Goal: Information Seeking & Learning: Learn about a topic

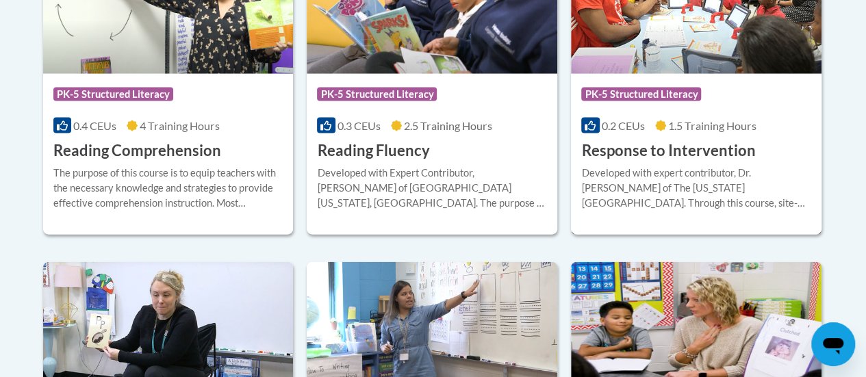
click at [677, 172] on div "Developed with expert contributor, Dr. [PERSON_NAME] of The [US_STATE][GEOGRAPH…" at bounding box center [696, 188] width 230 height 45
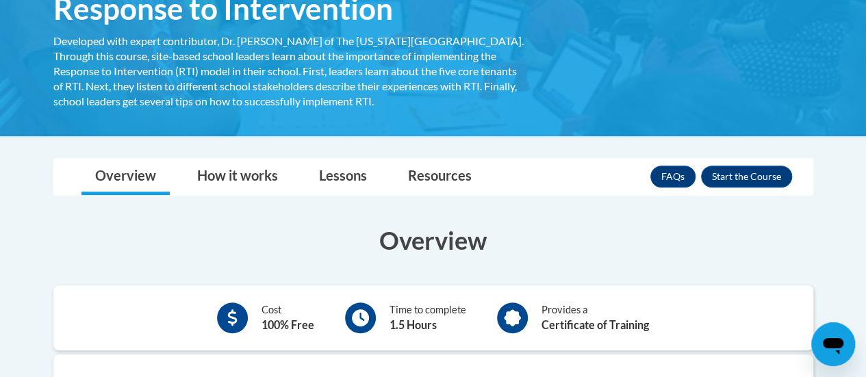
scroll to position [335, 0]
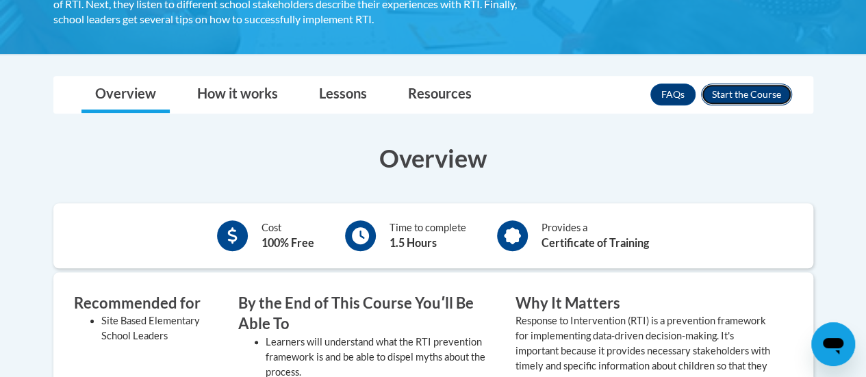
click at [742, 98] on button "Enroll" at bounding box center [746, 95] width 91 height 22
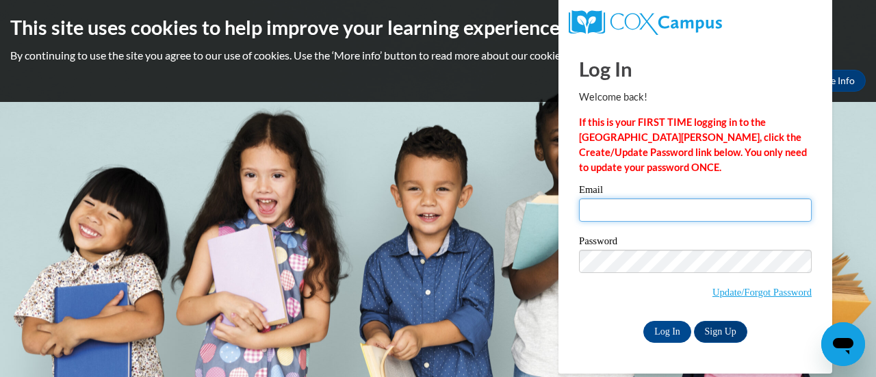
click at [690, 207] on input "Email" at bounding box center [695, 210] width 233 height 23
type input "katelynn.garcia@rusd.org"
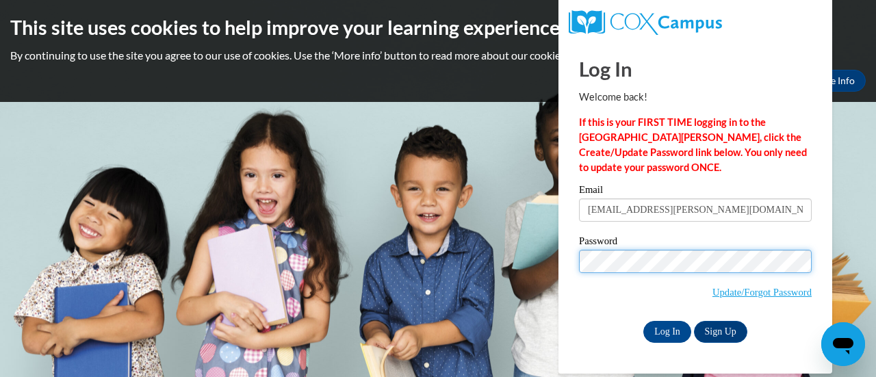
click at [644, 321] on input "Log In" at bounding box center [668, 332] width 48 height 22
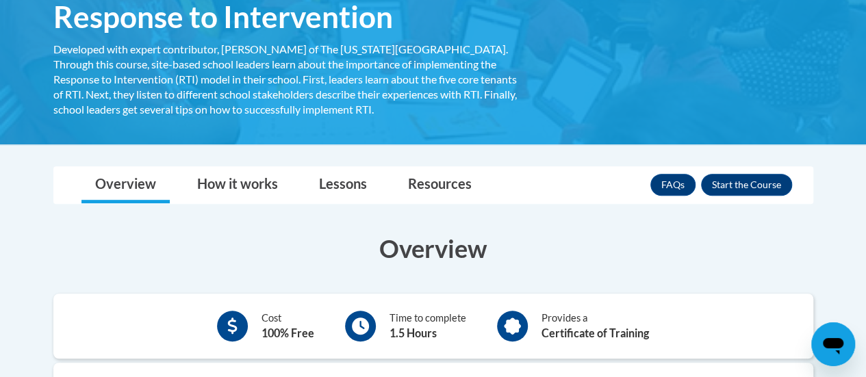
scroll to position [232, 0]
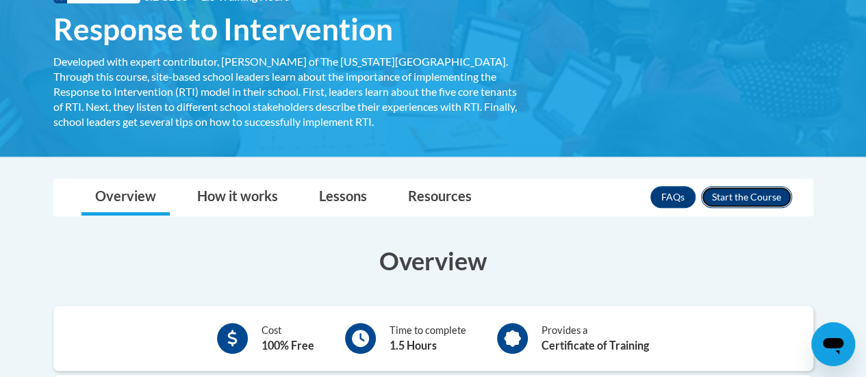
click at [733, 194] on button "Enroll" at bounding box center [746, 197] width 91 height 22
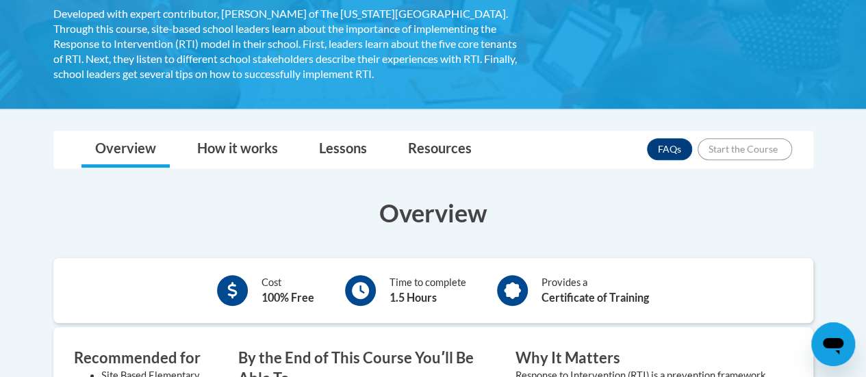
scroll to position [270, 0]
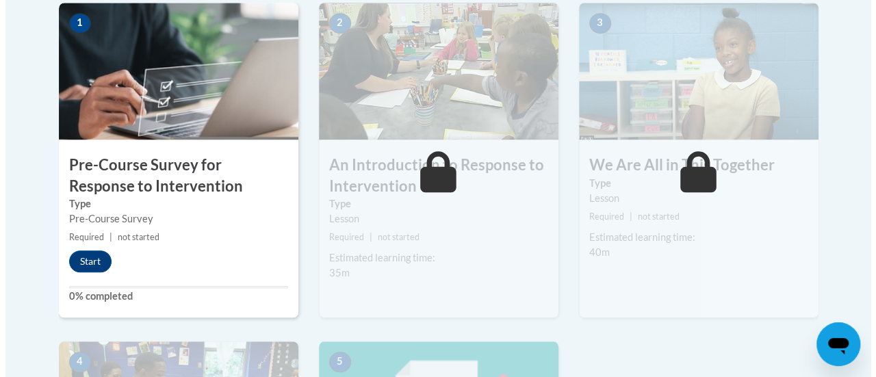
scroll to position [459, 0]
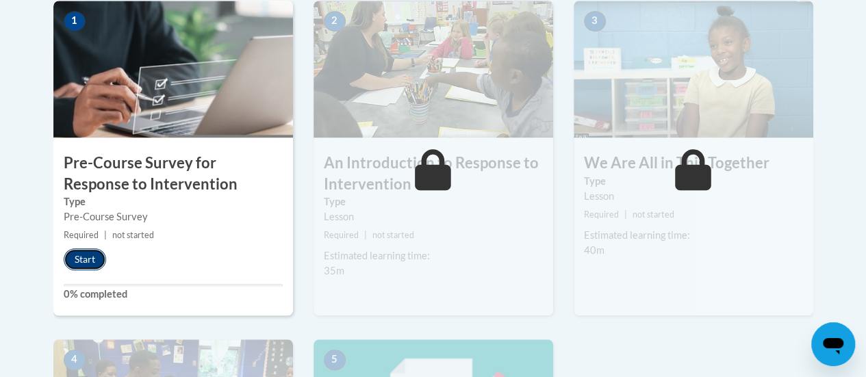
click at [78, 257] on button "Start" at bounding box center [85, 260] width 42 height 22
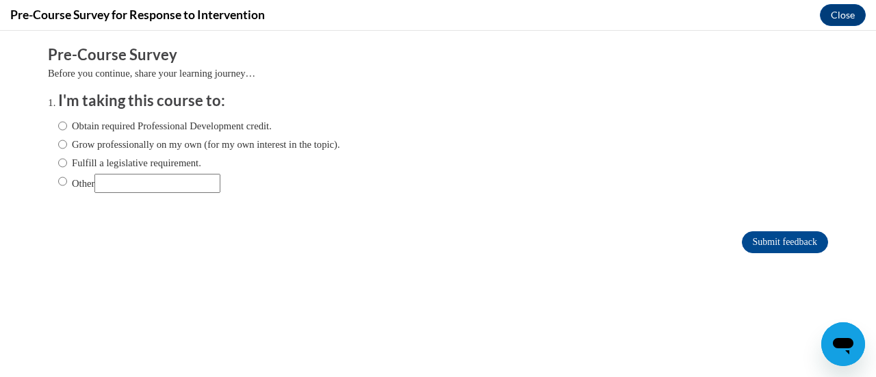
scroll to position [0, 0]
click at [58, 124] on input "Obtain required Professional Development credit." at bounding box center [62, 125] width 9 height 15
radio input "true"
click at [788, 248] on input "Submit feedback" at bounding box center [785, 242] width 86 height 22
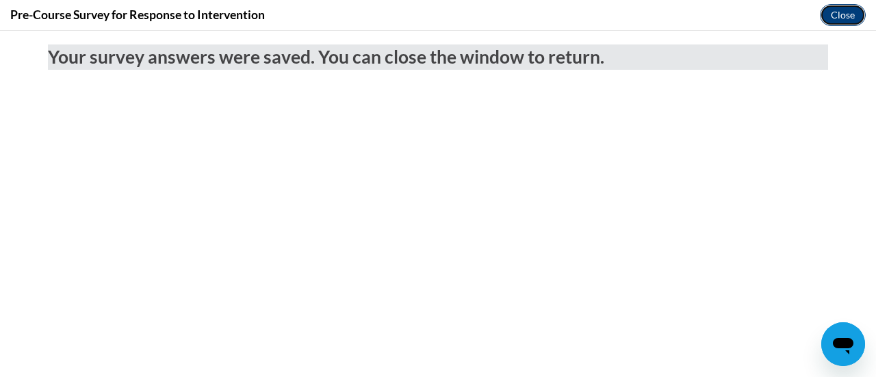
click at [845, 16] on button "Close" at bounding box center [843, 15] width 46 height 22
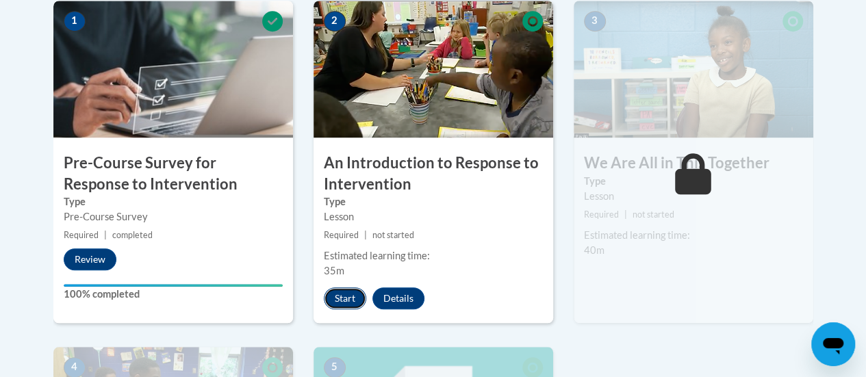
click at [353, 304] on button "Start" at bounding box center [345, 299] width 42 height 22
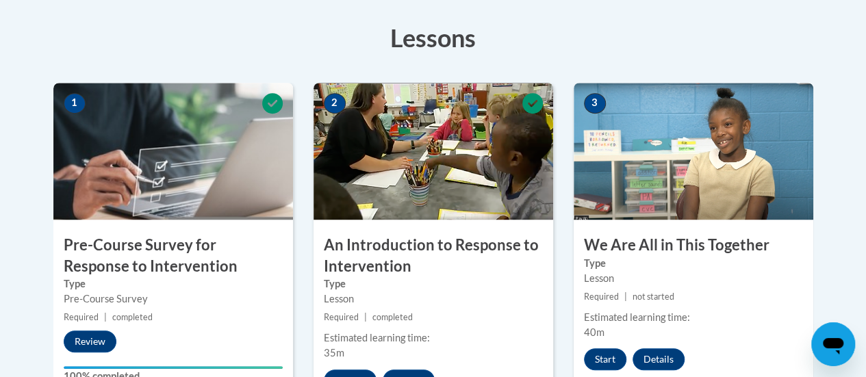
scroll to position [531, 0]
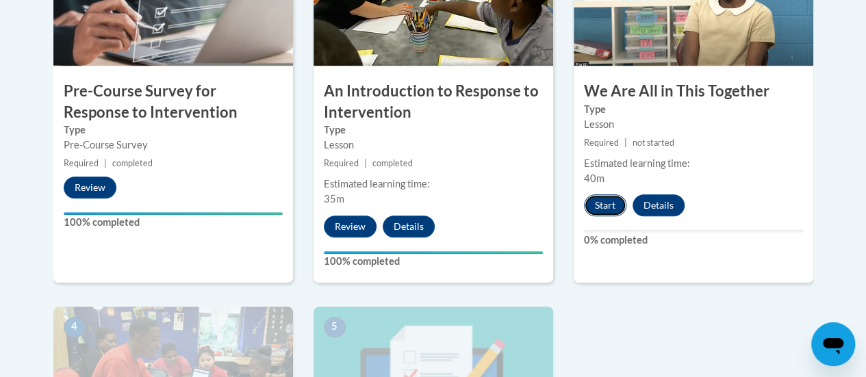
click at [613, 205] on button "Start" at bounding box center [605, 205] width 42 height 22
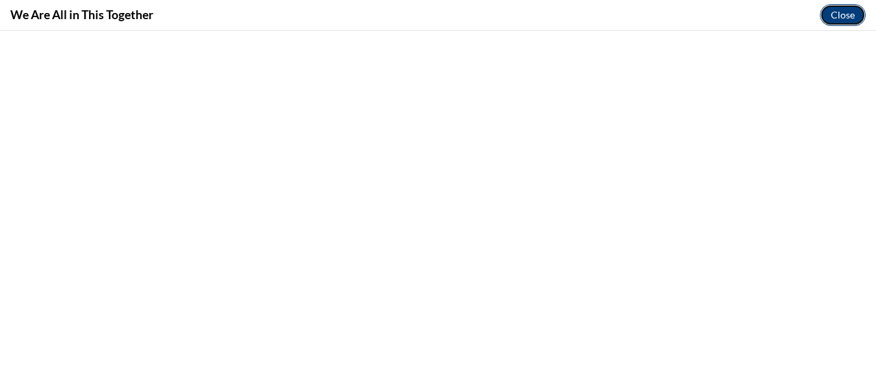
click at [837, 14] on button "Close" at bounding box center [843, 15] width 46 height 22
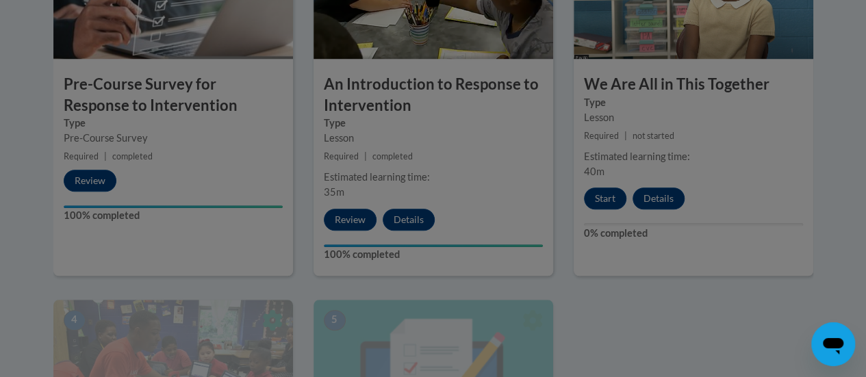
scroll to position [539, 0]
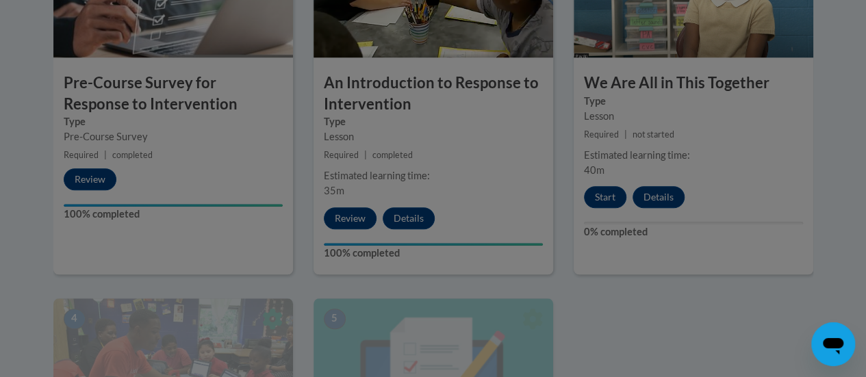
click at [607, 181] on div at bounding box center [433, 188] width 866 height 377
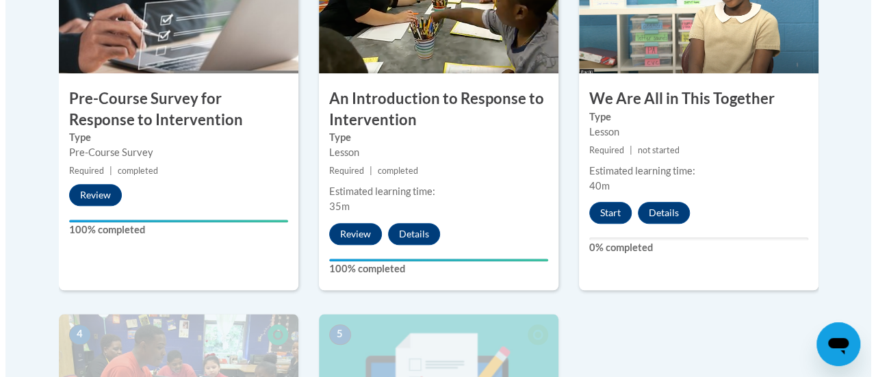
scroll to position [535, 0]
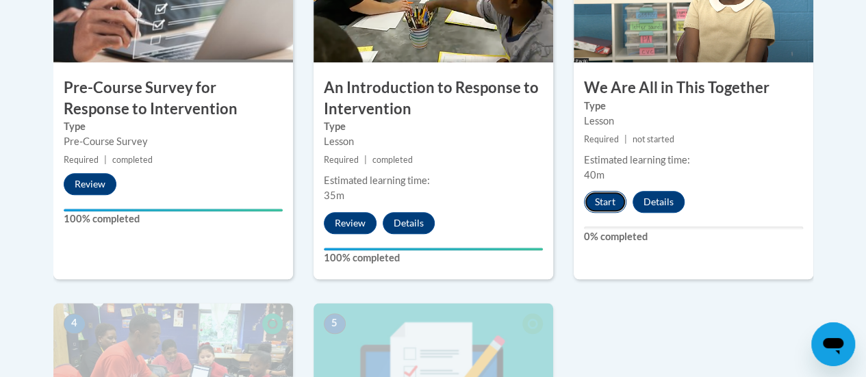
click at [619, 202] on button "Start" at bounding box center [605, 202] width 42 height 22
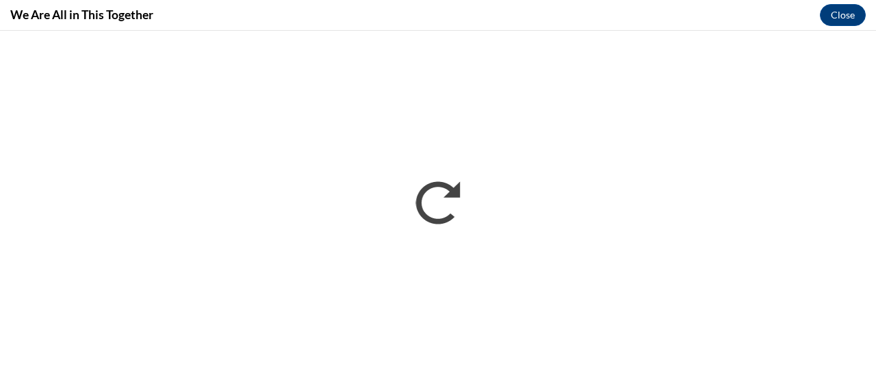
scroll to position [0, 0]
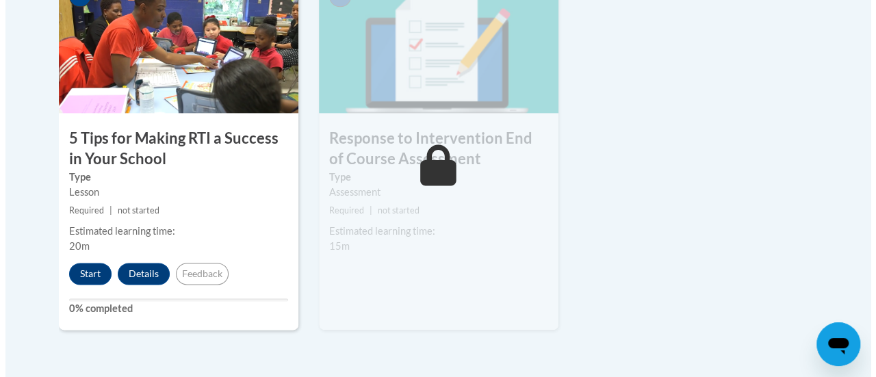
scroll to position [863, 0]
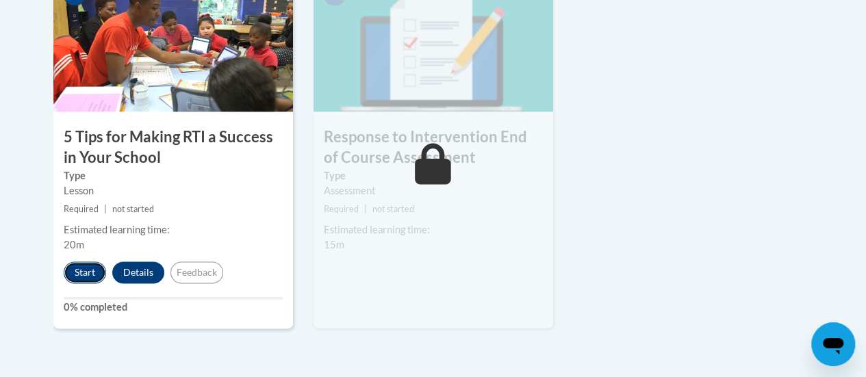
click at [90, 270] on button "Start" at bounding box center [85, 273] width 42 height 22
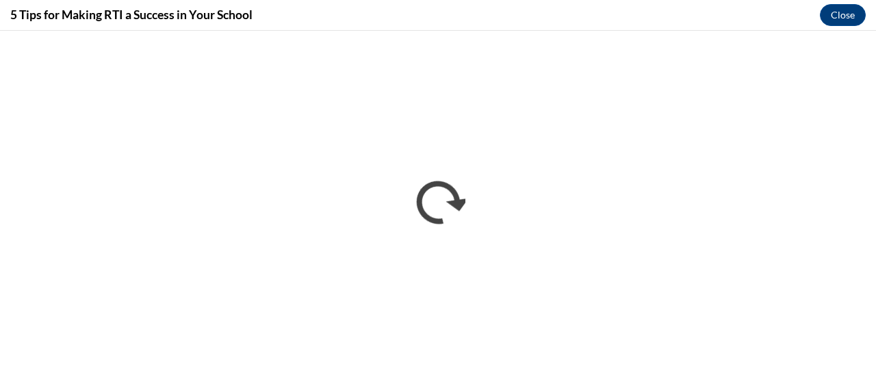
scroll to position [0, 0]
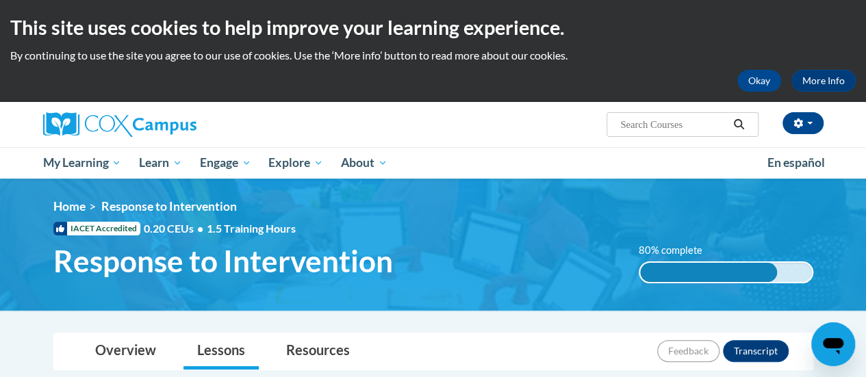
click at [667, 287] on div "<en>My Learning</en><fr>New fr_My Learning</fr><it>New it_My Learning</it><de>N…" at bounding box center [433, 244] width 801 height 91
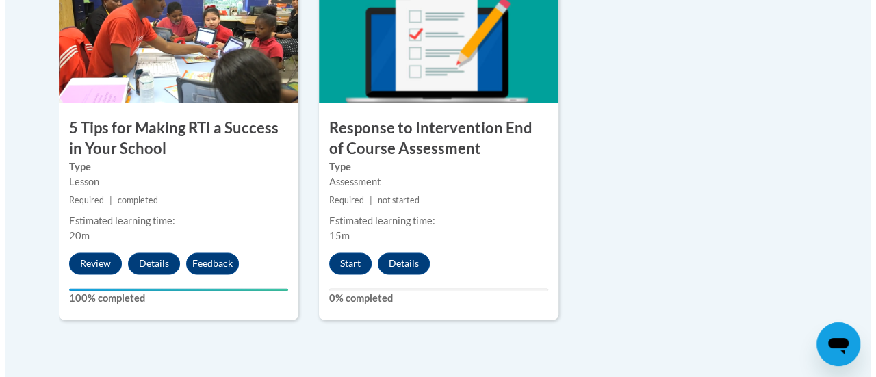
scroll to position [897, 0]
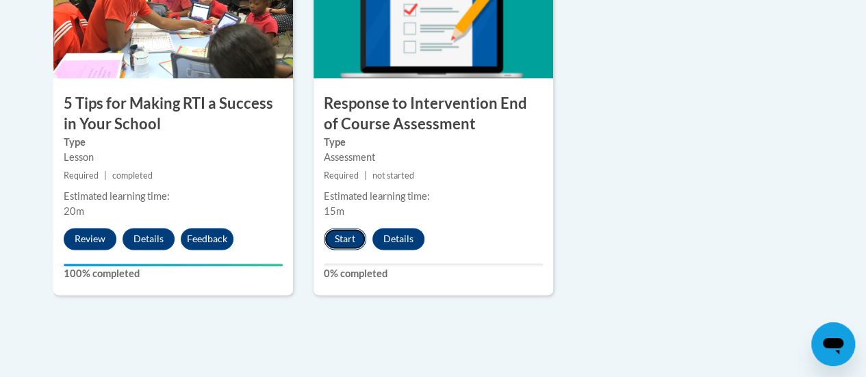
click at [351, 244] on button "Start" at bounding box center [345, 239] width 42 height 22
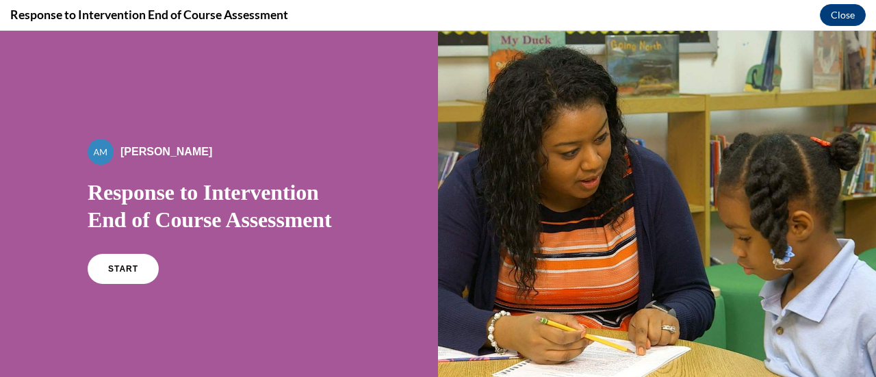
scroll to position [0, 0]
click at [125, 262] on link "START" at bounding box center [123, 268] width 75 height 31
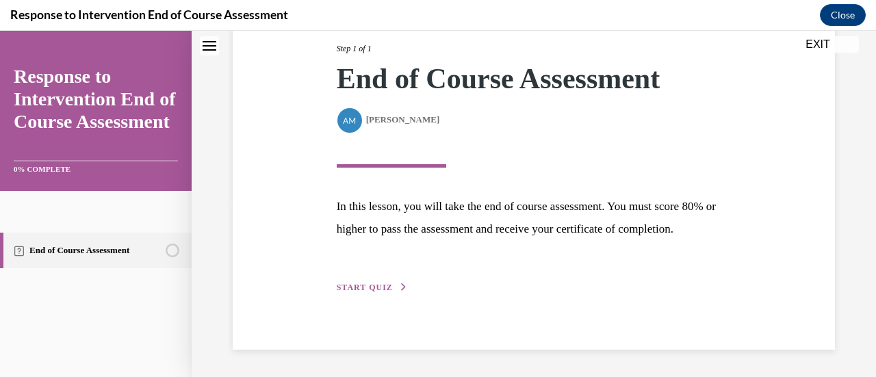
scroll to position [201, 0]
click at [370, 285] on span "START QUIZ" at bounding box center [365, 288] width 56 height 10
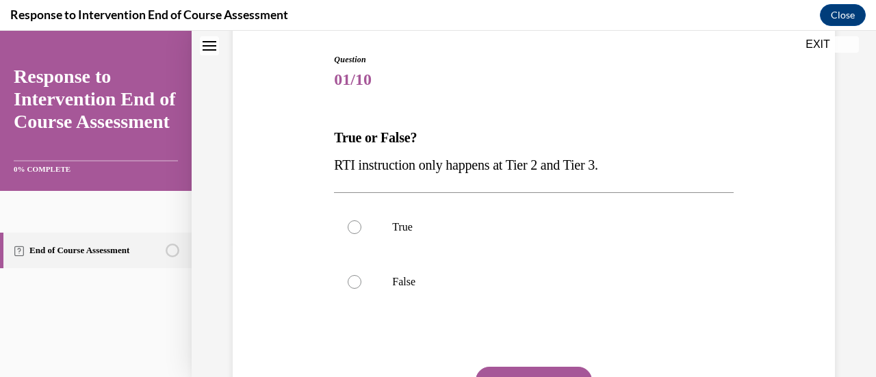
scroll to position [138, 0]
click at [428, 291] on label "False" at bounding box center [533, 281] width 399 height 55
click at [361, 288] on input "False" at bounding box center [355, 282] width 14 height 14
radio input "true"
click at [553, 374] on button "SUBMIT" at bounding box center [534, 379] width 116 height 27
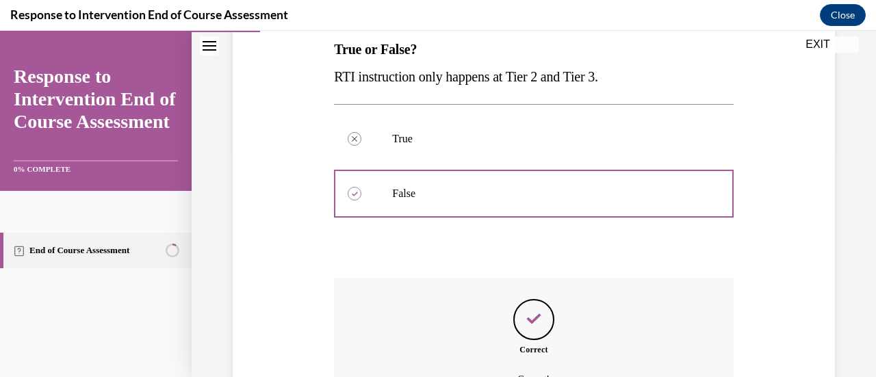
scroll to position [348, 0]
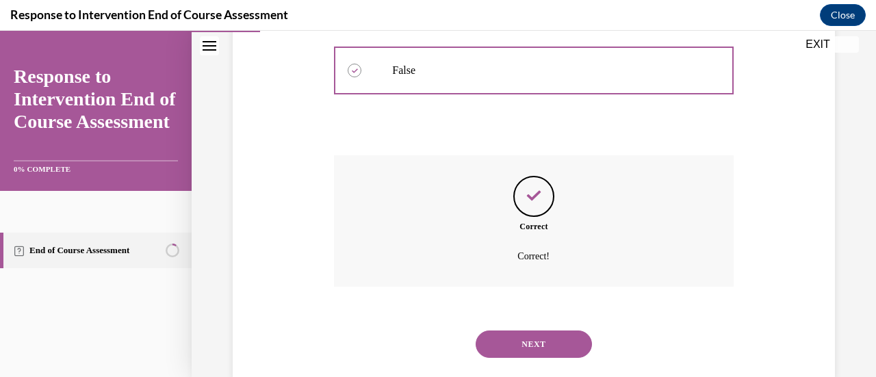
click at [533, 355] on button "NEXT" at bounding box center [534, 344] width 116 height 27
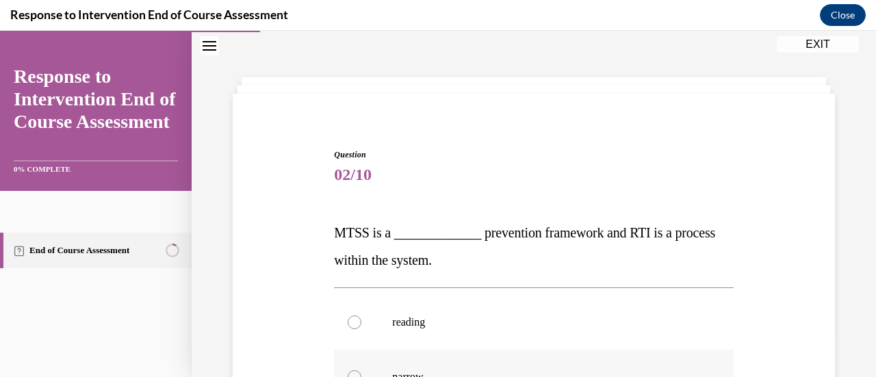
click at [533, 355] on label "narrow" at bounding box center [533, 377] width 399 height 55
click at [361, 370] on input "narrow" at bounding box center [355, 377] width 14 height 14
radio input "true"
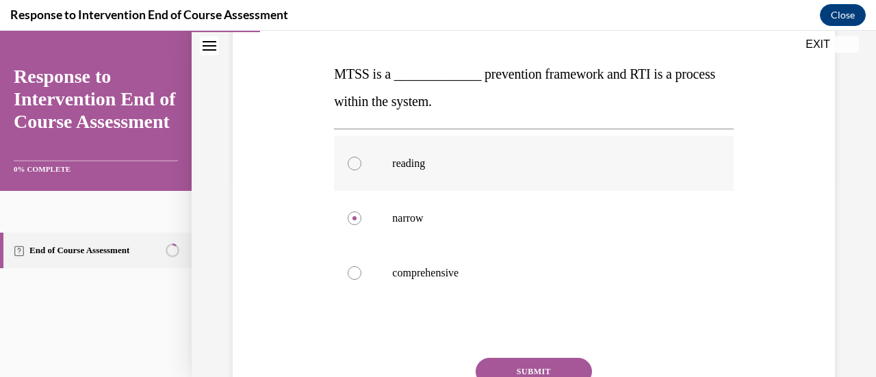
scroll to position [201, 0]
click at [426, 277] on p "comprehensive" at bounding box center [545, 273] width 307 height 14
click at [361, 277] on input "comprehensive" at bounding box center [355, 273] width 14 height 14
radio input "true"
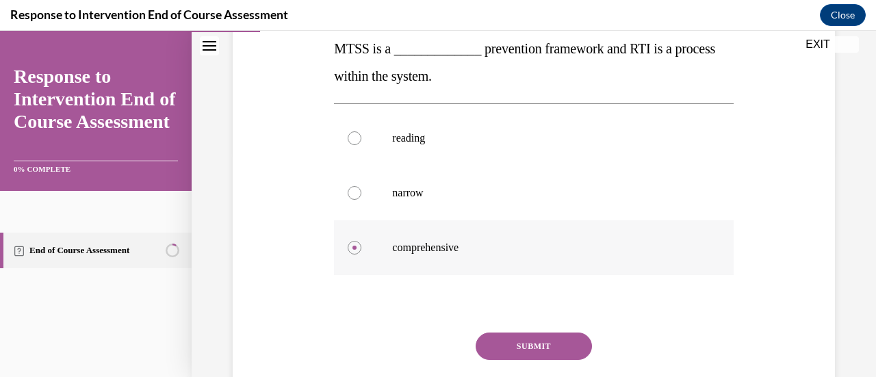
scroll to position [227, 0]
click at [494, 340] on button "SUBMIT" at bounding box center [534, 345] width 116 height 27
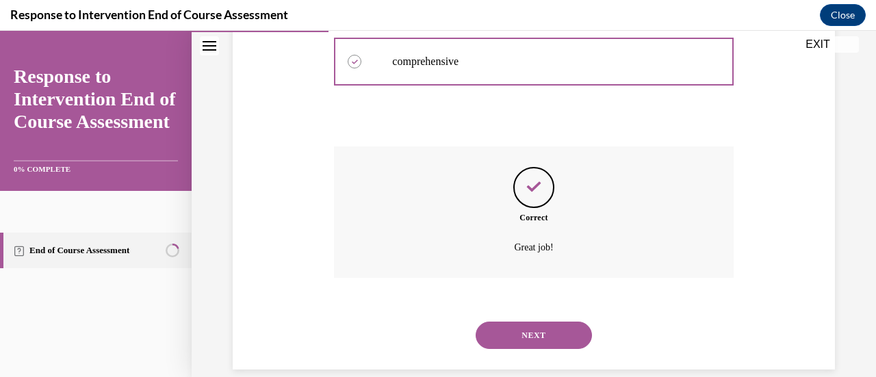
scroll to position [421, 0]
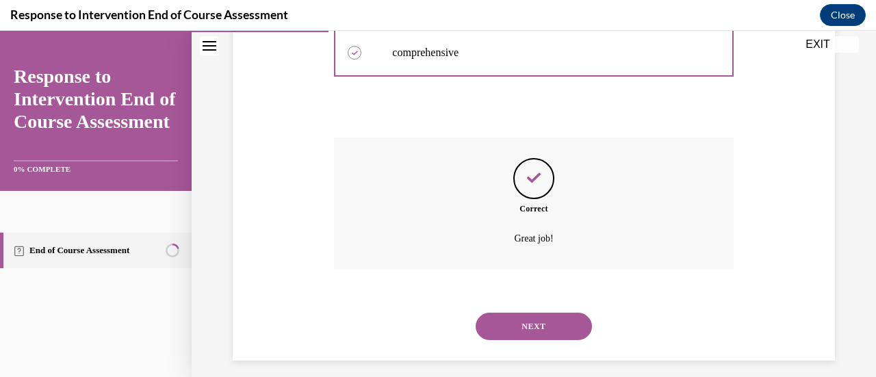
click at [511, 321] on button "NEXT" at bounding box center [534, 326] width 116 height 27
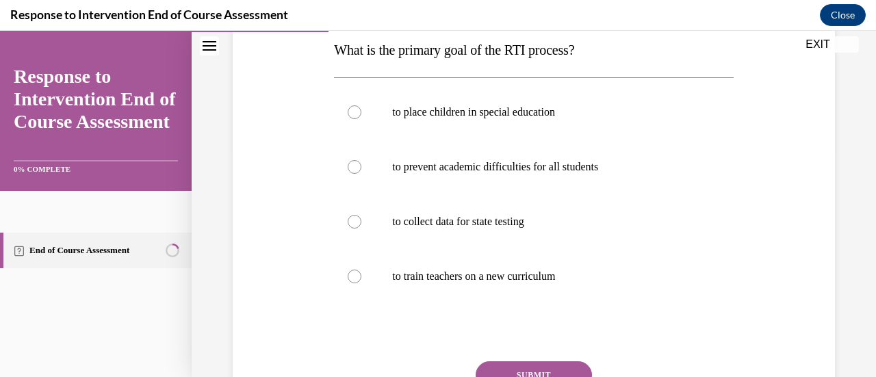
scroll to position [231, 0]
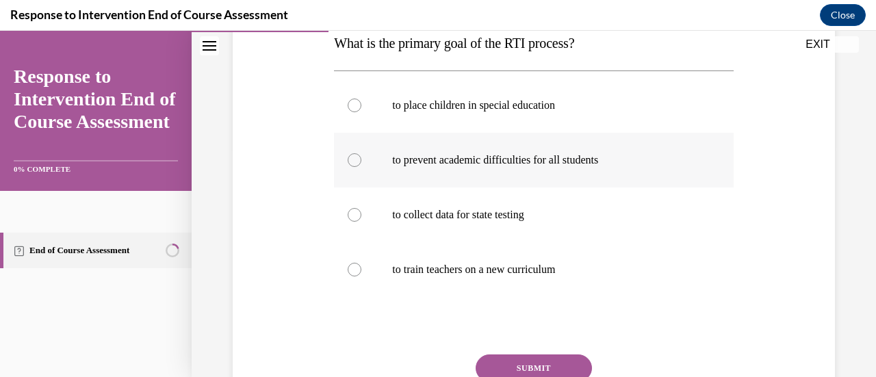
click at [384, 163] on label "to prevent academic difficulties for all students" at bounding box center [533, 160] width 399 height 55
click at [361, 163] on input "to prevent academic difficulties for all students" at bounding box center [355, 160] width 14 height 14
radio input "true"
click at [515, 367] on button "SUBMIT" at bounding box center [534, 368] width 116 height 27
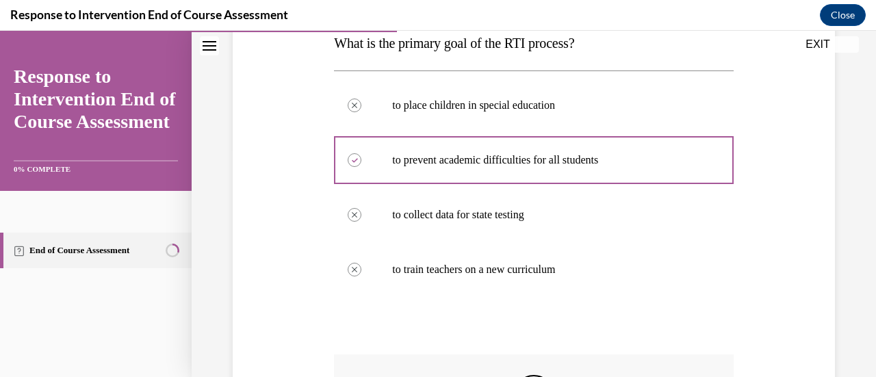
scroll to position [459, 0]
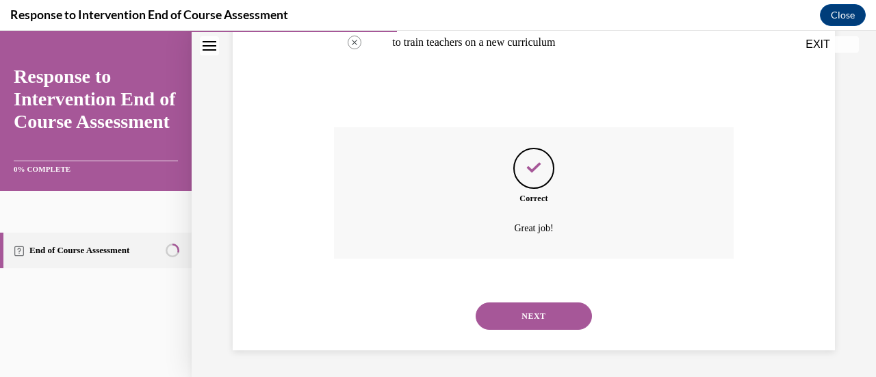
click at [535, 303] on button "NEXT" at bounding box center [534, 316] width 116 height 27
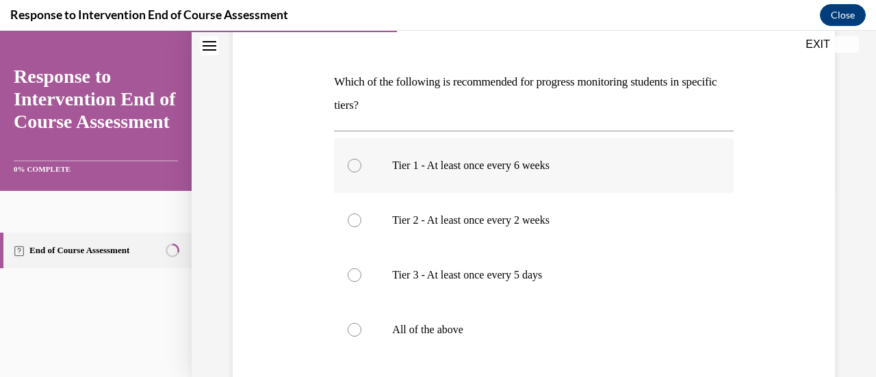
scroll to position [191, 0]
click at [405, 322] on p "All of the above" at bounding box center [545, 329] width 307 height 14
click at [361, 322] on input "All of the above" at bounding box center [355, 329] width 14 height 14
radio input "true"
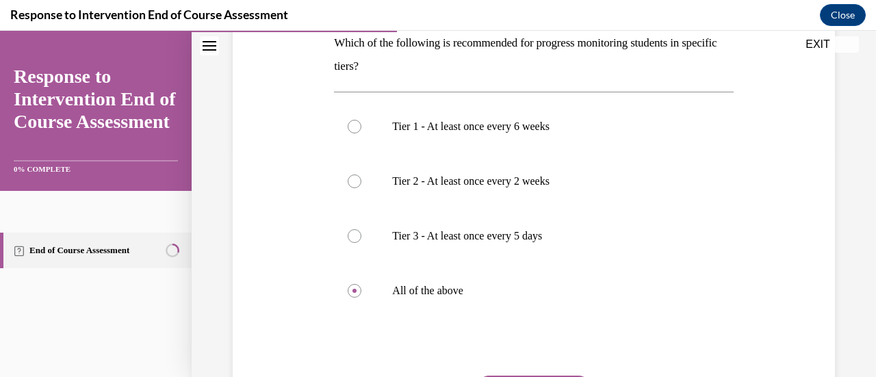
scroll to position [326, 0]
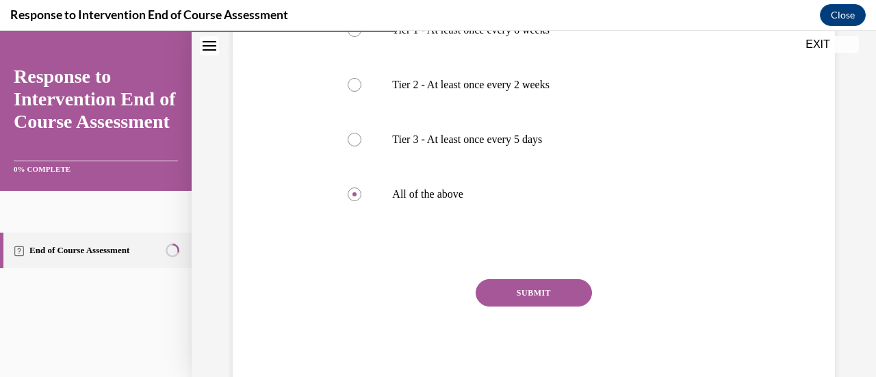
click at [518, 295] on button "SUBMIT" at bounding box center [534, 292] width 116 height 27
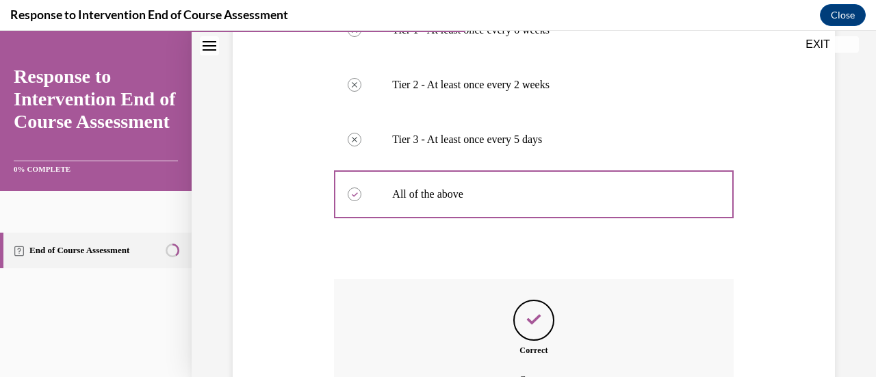
scroll to position [478, 0]
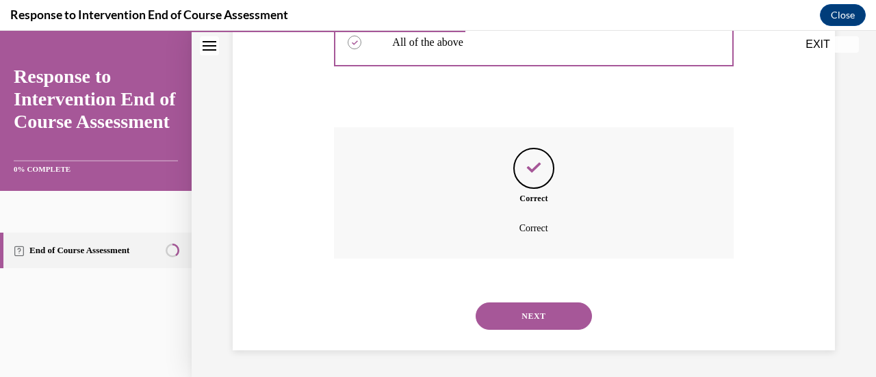
click at [520, 320] on button "NEXT" at bounding box center [534, 316] width 116 height 27
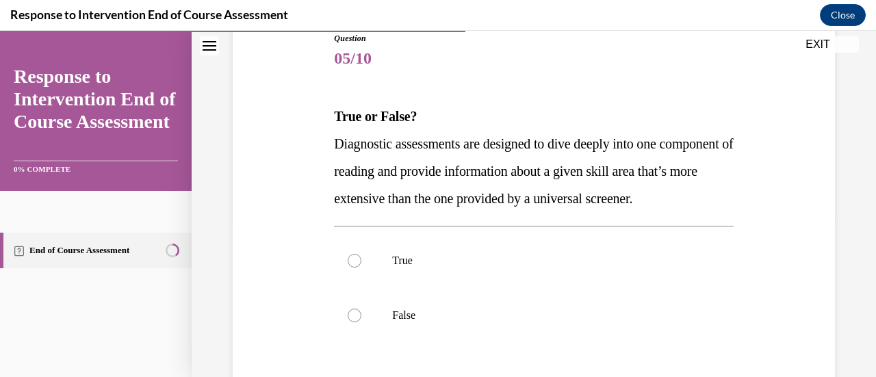
scroll to position [160, 0]
click at [422, 287] on label "True" at bounding box center [533, 259] width 399 height 55
click at [361, 266] on input "True" at bounding box center [355, 260] width 14 height 14
radio input "true"
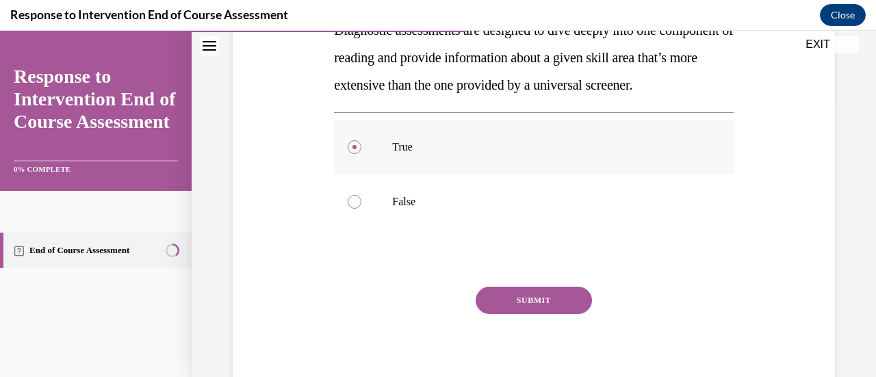
scroll to position [275, 0]
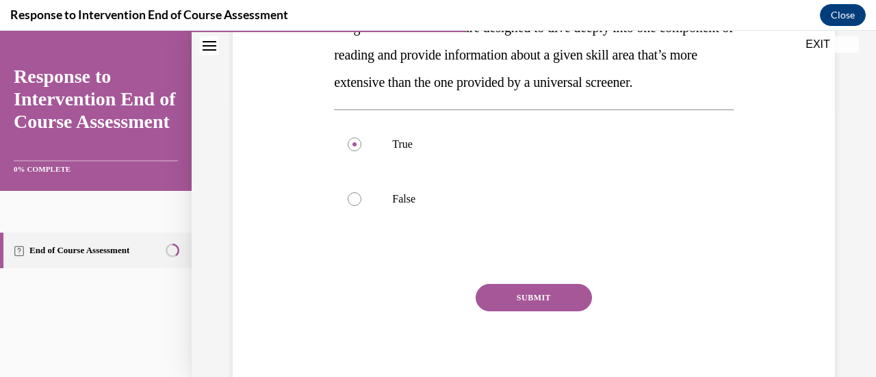
click at [506, 311] on button "SUBMIT" at bounding box center [534, 297] width 116 height 27
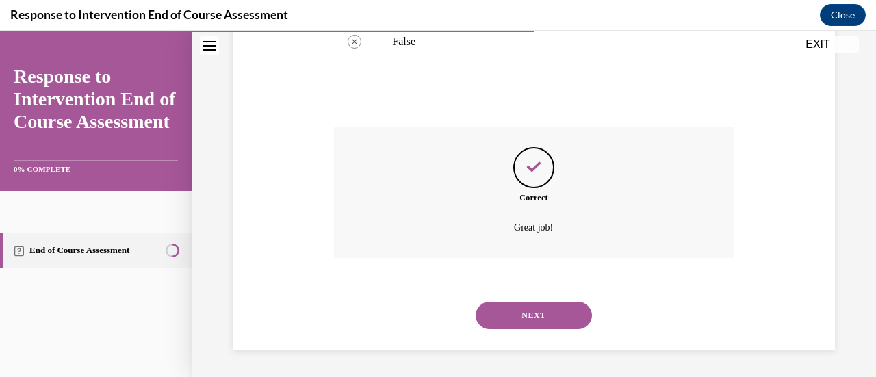
click at [509, 325] on button "NEXT" at bounding box center [534, 315] width 116 height 27
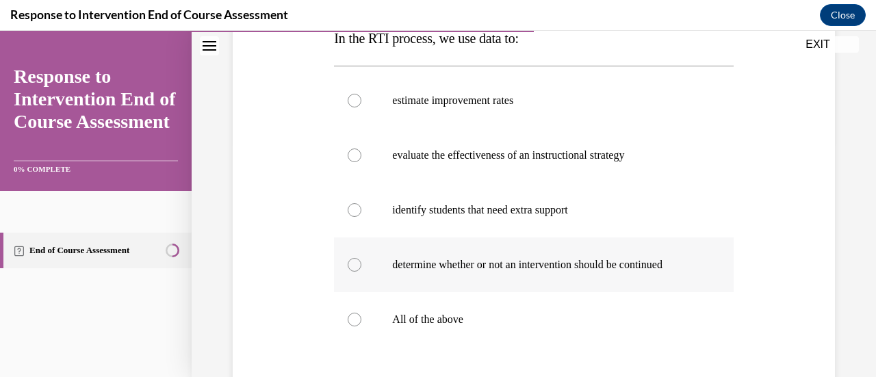
scroll to position [250, 0]
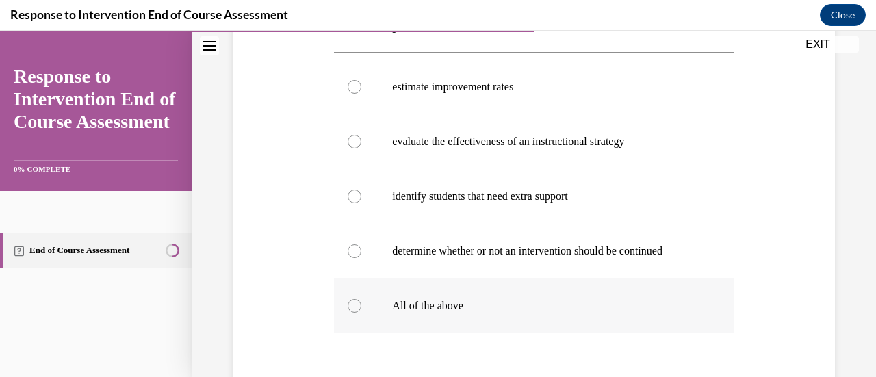
click at [396, 303] on p "All of the above" at bounding box center [545, 306] width 307 height 14
click at [361, 303] on input "All of the above" at bounding box center [355, 306] width 14 height 14
radio input "true"
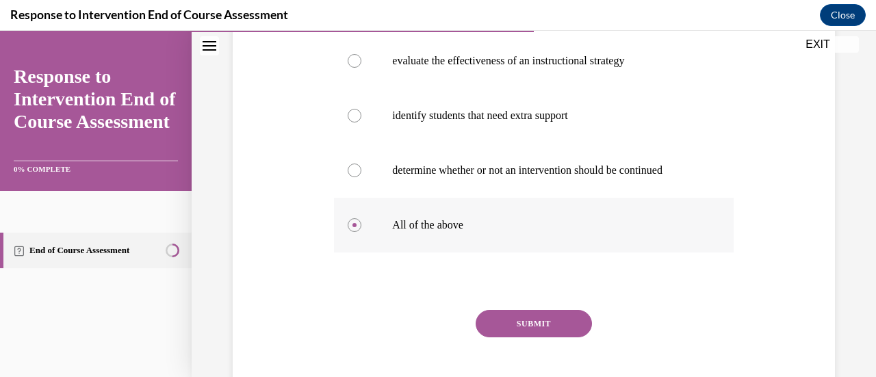
scroll to position [332, 0]
click at [493, 314] on button "SUBMIT" at bounding box center [534, 322] width 116 height 27
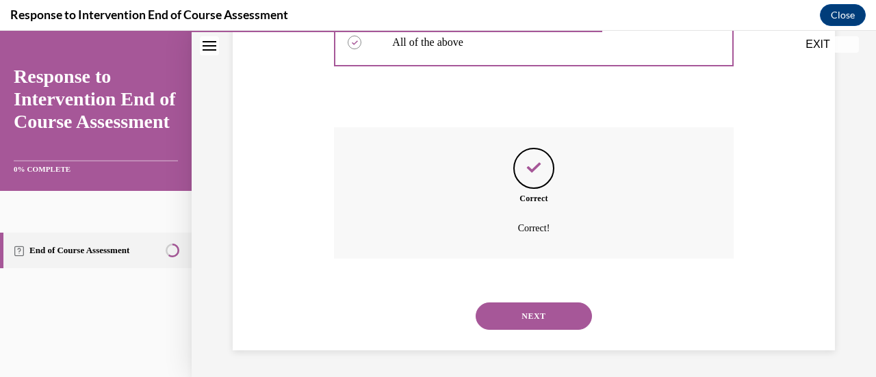
click at [511, 314] on button "NEXT" at bounding box center [534, 316] width 116 height 27
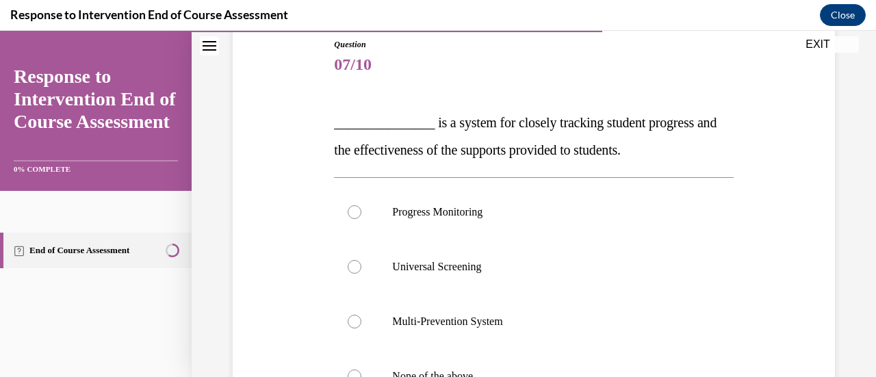
scroll to position [153, 0]
click at [438, 214] on p "Progress Monitoring" at bounding box center [545, 212] width 307 height 14
click at [361, 214] on input "Progress Monitoring" at bounding box center [355, 212] width 14 height 14
radio input "true"
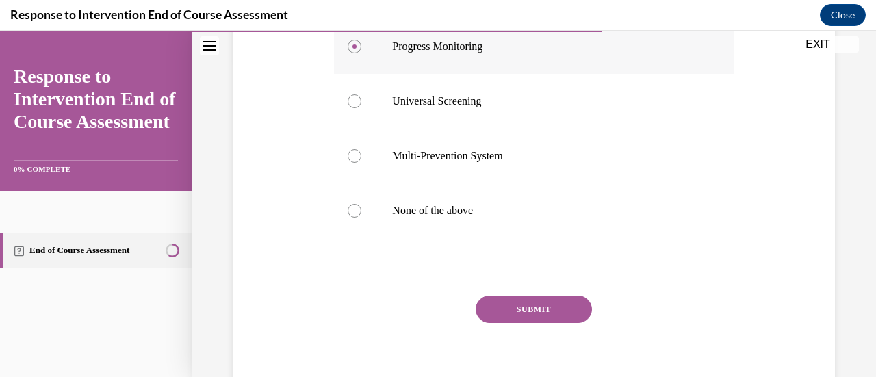
scroll to position [334, 0]
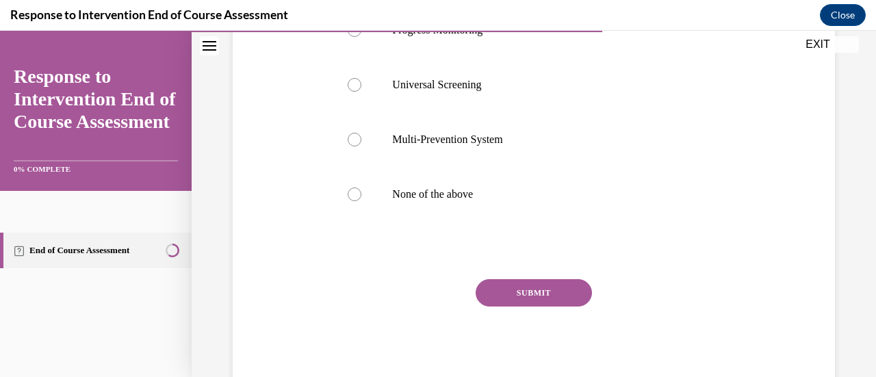
click at [494, 281] on button "SUBMIT" at bounding box center [534, 292] width 116 height 27
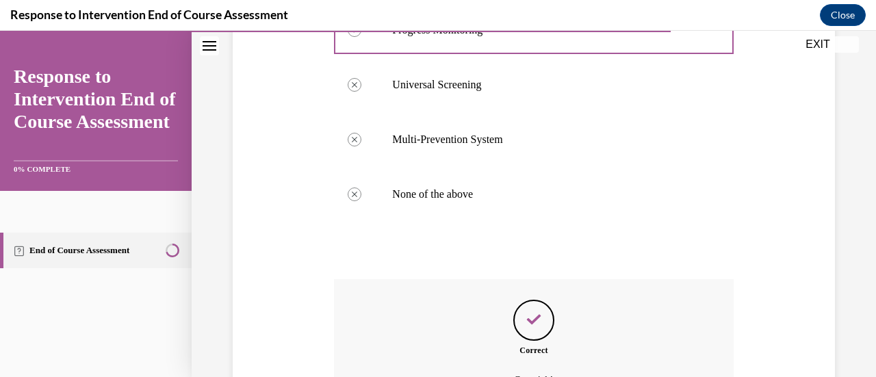
scroll to position [274, 0]
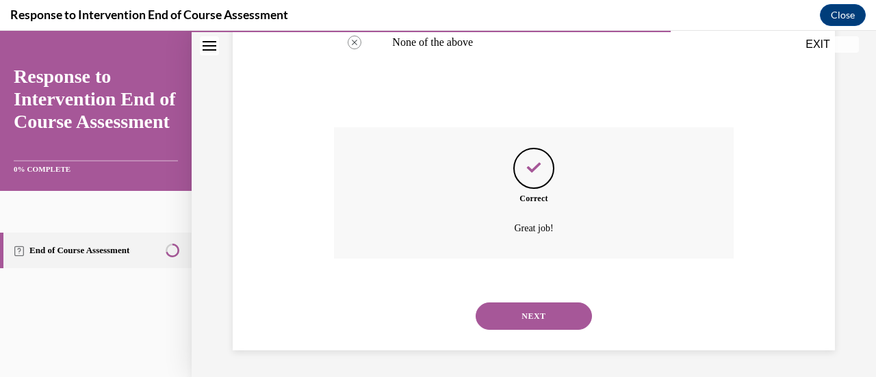
click at [524, 305] on button "NEXT" at bounding box center [534, 316] width 116 height 27
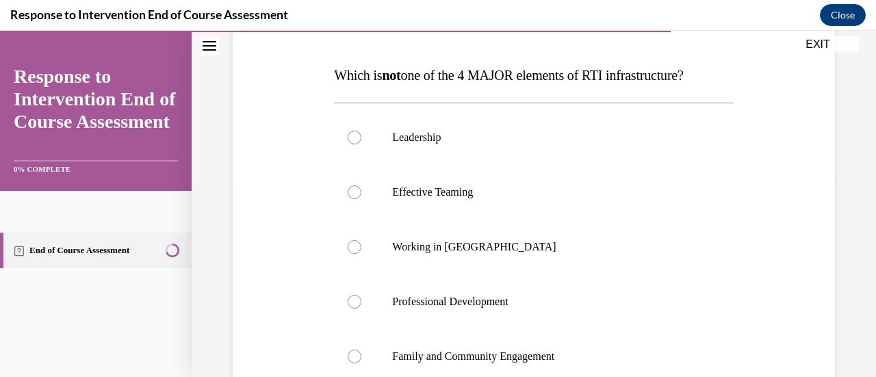
scroll to position [202, 0]
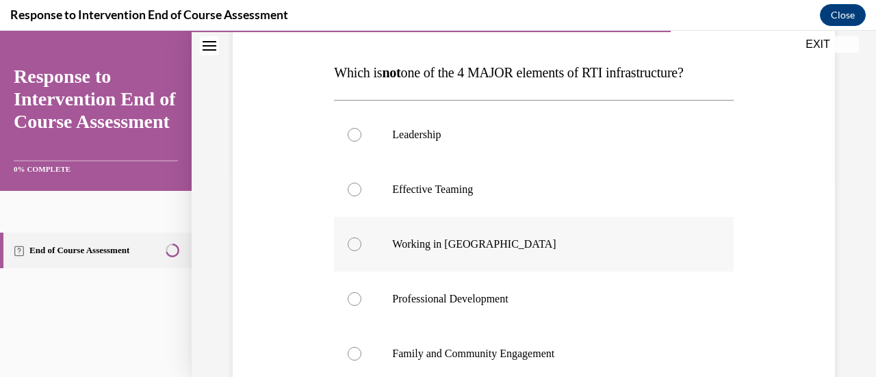
click at [481, 249] on p "Working in Silos" at bounding box center [545, 245] width 307 height 14
click at [361, 249] on input "Working in Silos" at bounding box center [355, 245] width 14 height 14
radio input "true"
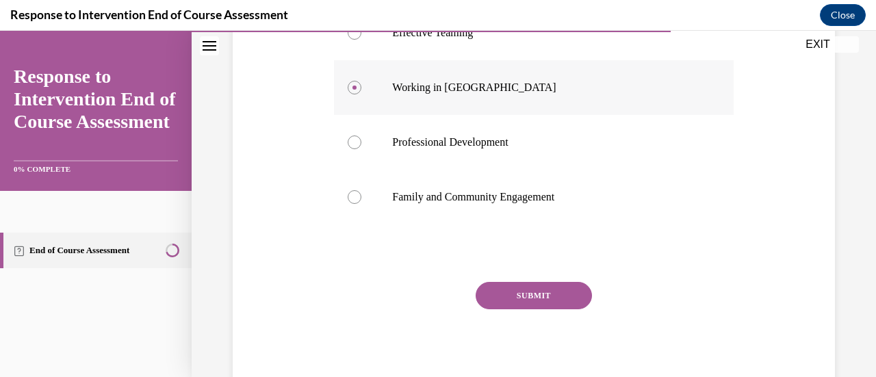
scroll to position [361, 0]
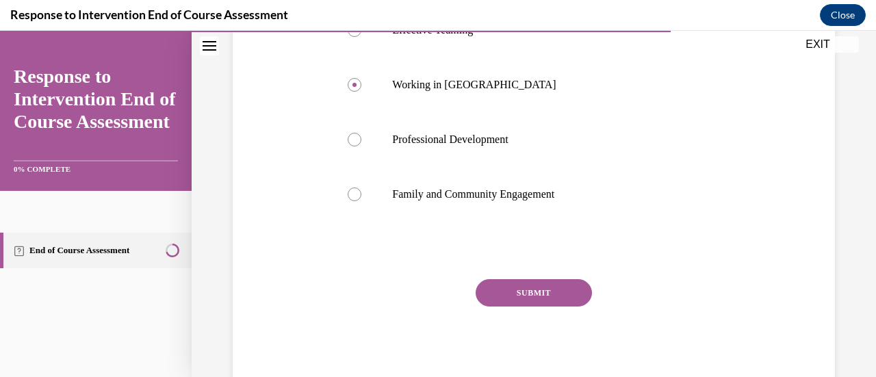
click at [497, 285] on button "SUBMIT" at bounding box center [534, 292] width 116 height 27
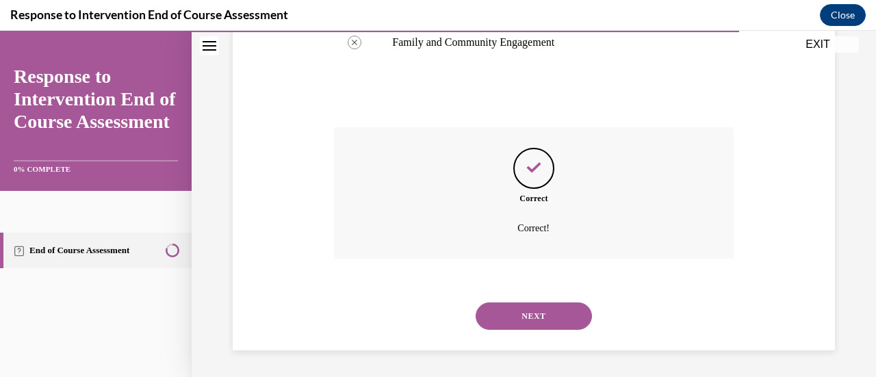
click at [501, 322] on button "NEXT" at bounding box center [534, 316] width 116 height 27
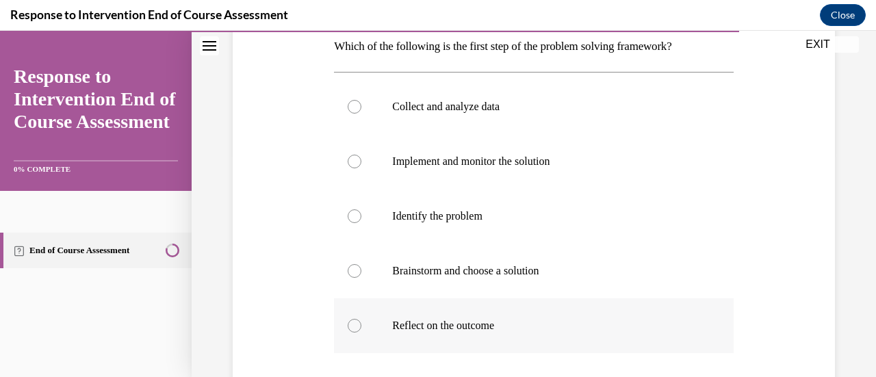
scroll to position [227, 0]
click at [355, 218] on div at bounding box center [355, 216] width 14 height 14
click at [355, 218] on input "Identify the problem" at bounding box center [355, 216] width 14 height 14
radio input "true"
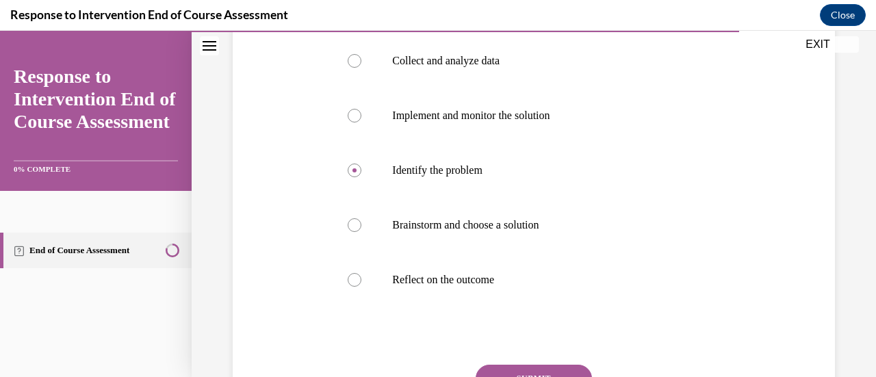
click at [523, 366] on button "SUBMIT" at bounding box center [534, 378] width 116 height 27
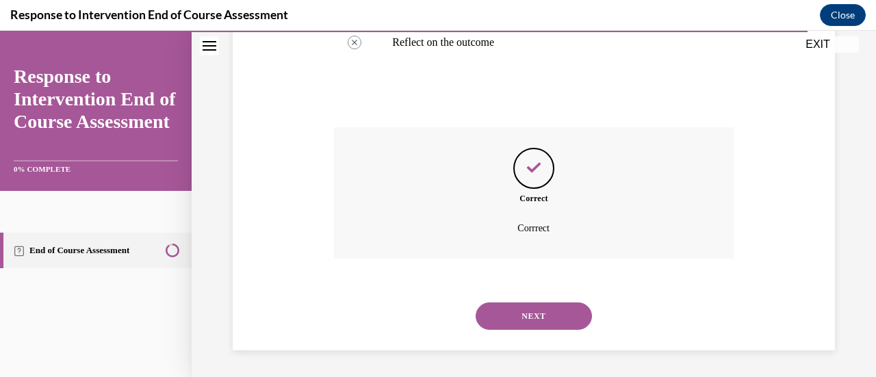
click at [541, 324] on button "NEXT" at bounding box center [534, 316] width 116 height 27
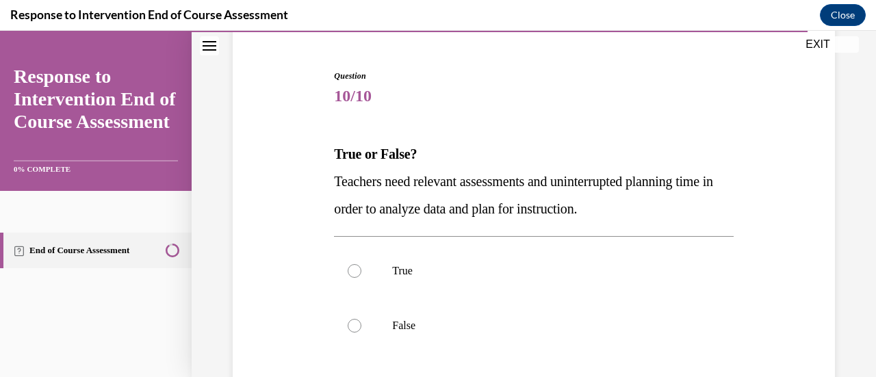
scroll to position [127, 0]
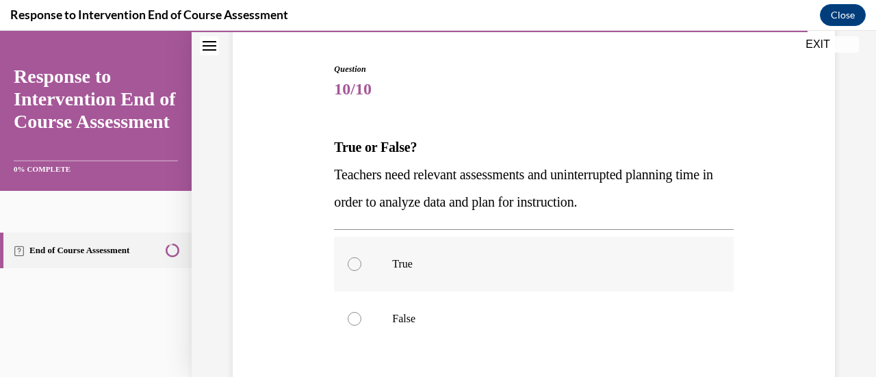
click at [470, 277] on label "True" at bounding box center [533, 264] width 399 height 55
click at [361, 271] on input "True" at bounding box center [355, 264] width 14 height 14
radio input "true"
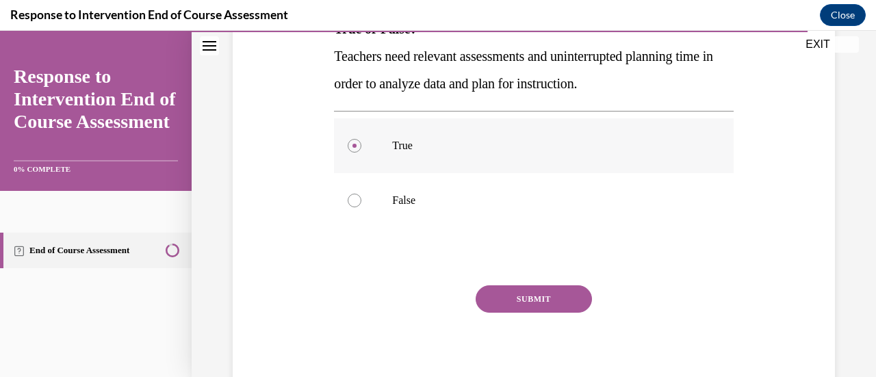
scroll to position [252, 0]
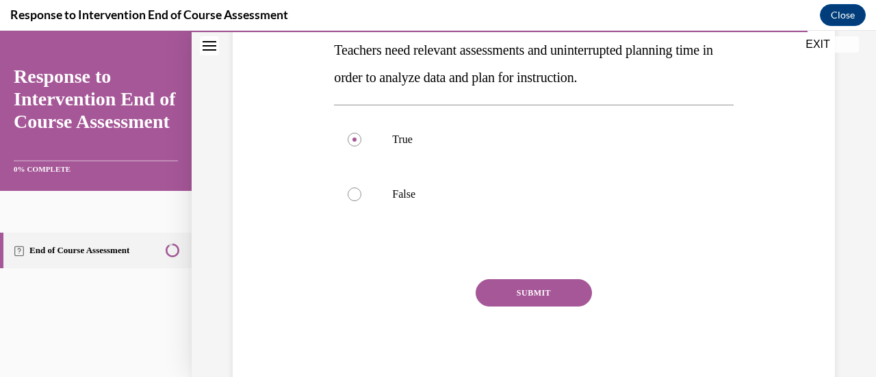
click at [520, 288] on button "SUBMIT" at bounding box center [534, 292] width 116 height 27
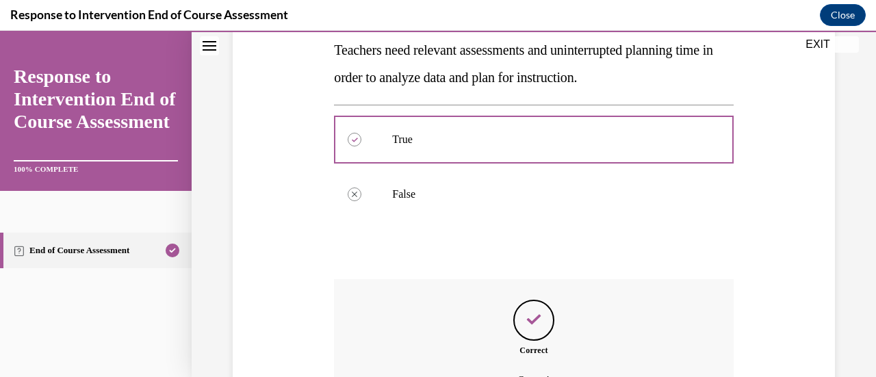
scroll to position [404, 0]
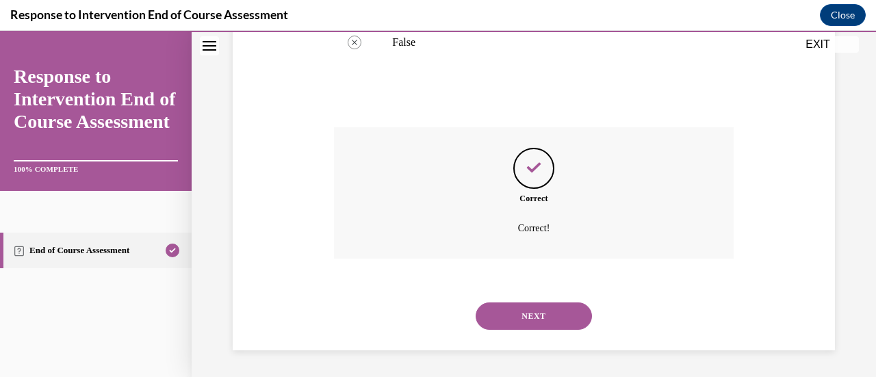
click at [518, 301] on div "NEXT" at bounding box center [533, 316] width 399 height 55
click at [516, 309] on button "NEXT" at bounding box center [534, 316] width 116 height 27
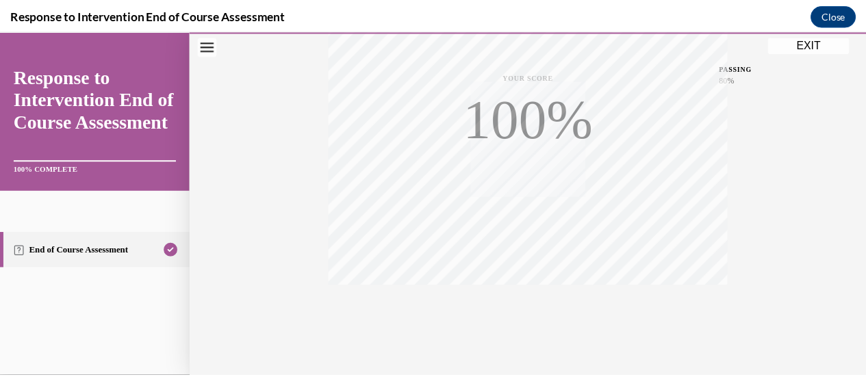
scroll to position [355, 0]
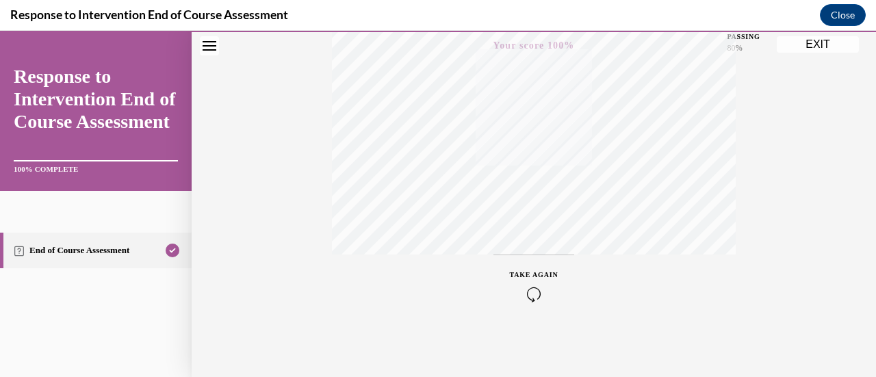
click at [826, 44] on button "EXIT" at bounding box center [818, 44] width 82 height 16
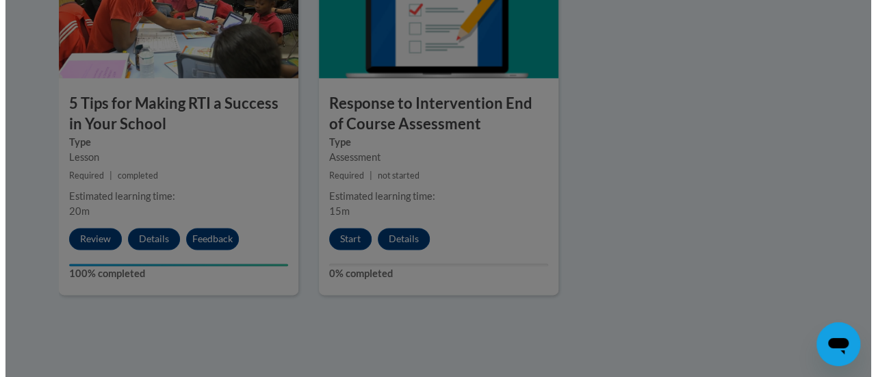
scroll to position [880, 0]
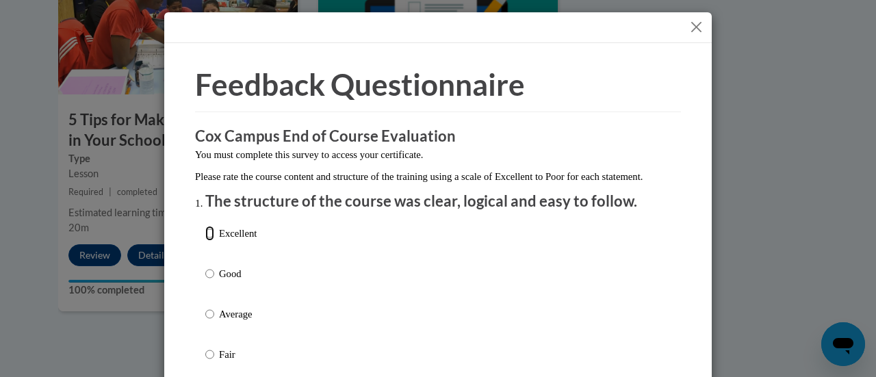
click at [206, 241] on input "Excellent" at bounding box center [209, 233] width 9 height 15
radio input "true"
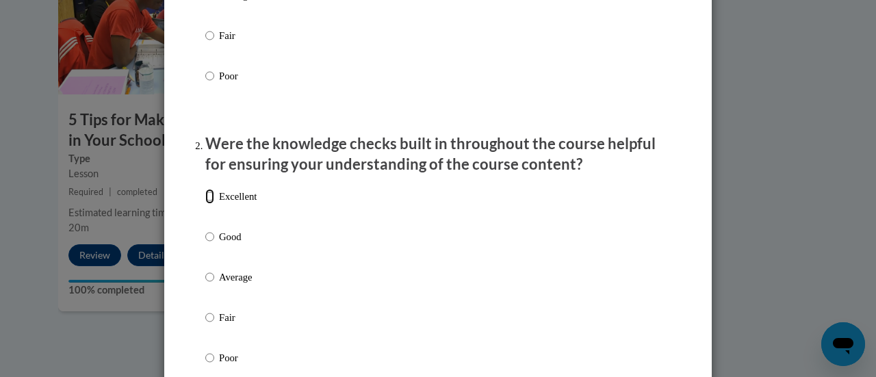
click at [207, 204] on input "Excellent" at bounding box center [209, 196] width 9 height 15
radio input "true"
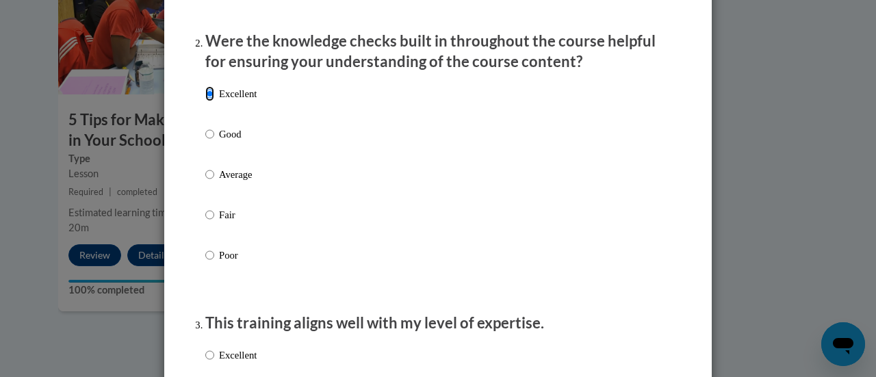
scroll to position [544, 0]
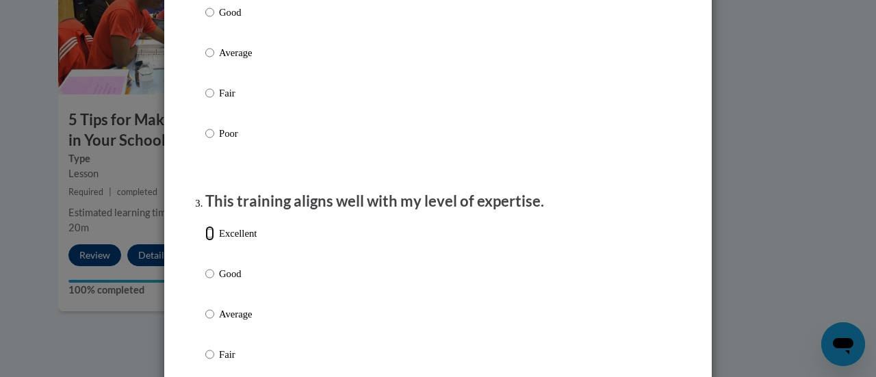
click at [205, 241] on input "Excellent" at bounding box center [209, 233] width 9 height 15
radio input "true"
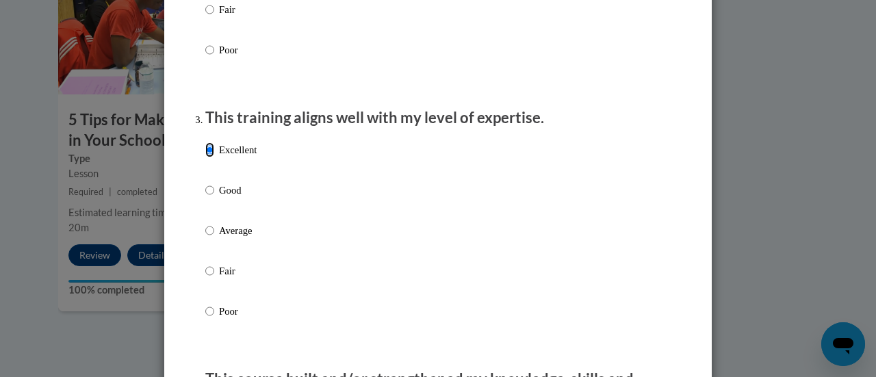
scroll to position [785, 0]
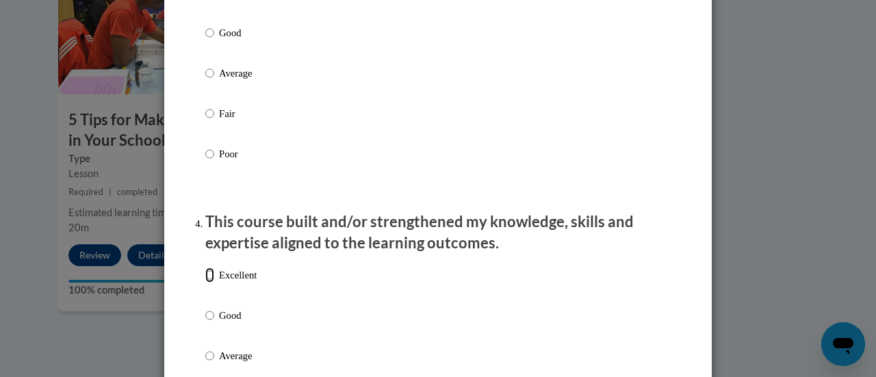
click at [205, 283] on input "Excellent" at bounding box center [209, 275] width 9 height 15
radio input "true"
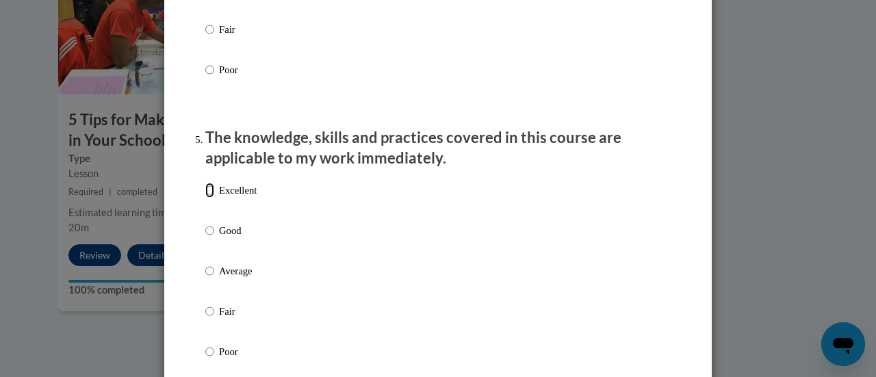
click at [205, 198] on input "Excellent" at bounding box center [209, 190] width 9 height 15
radio input "true"
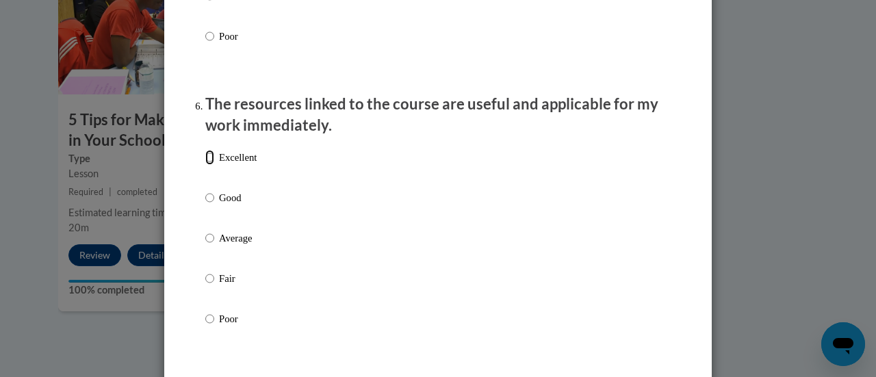
click at [205, 165] on input "Excellent" at bounding box center [209, 157] width 9 height 15
radio input "true"
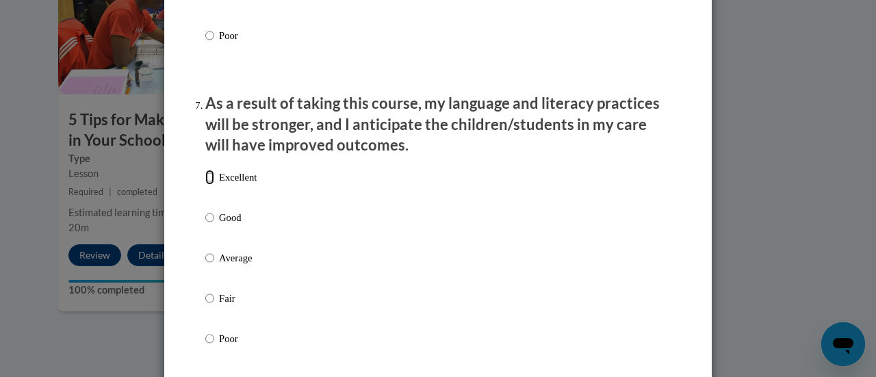
click at [205, 185] on input "Excellent" at bounding box center [209, 177] width 9 height 15
radio input "true"
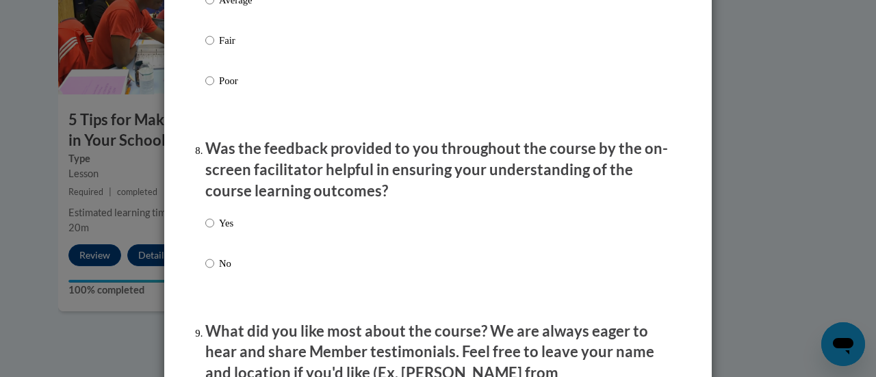
scroll to position [2011, 0]
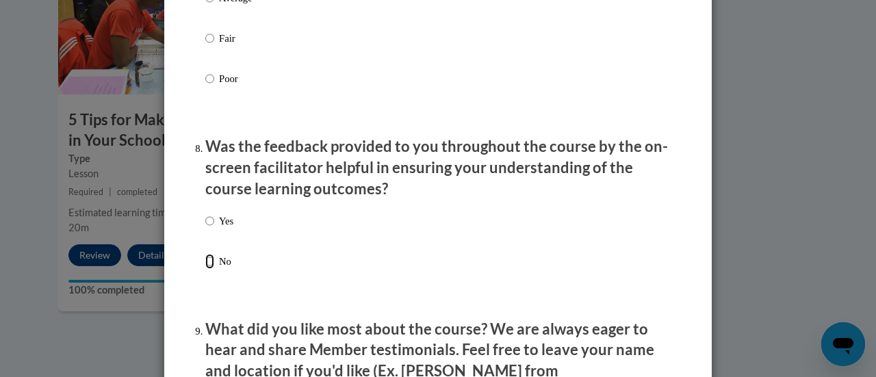
click at [205, 269] on input "No" at bounding box center [209, 261] width 9 height 15
radio input "true"
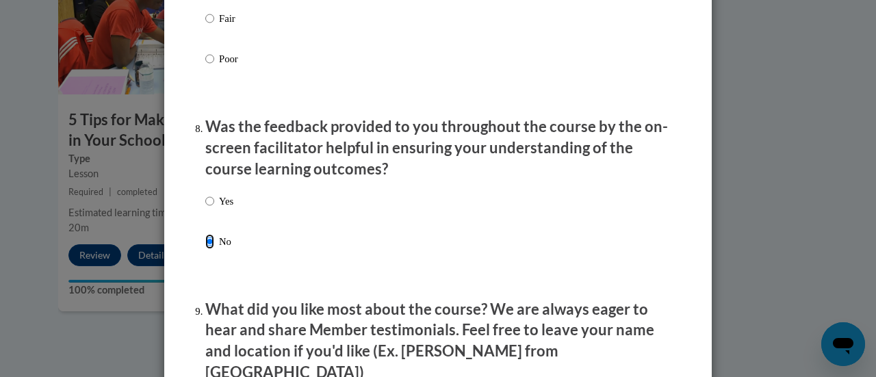
scroll to position [2032, 0]
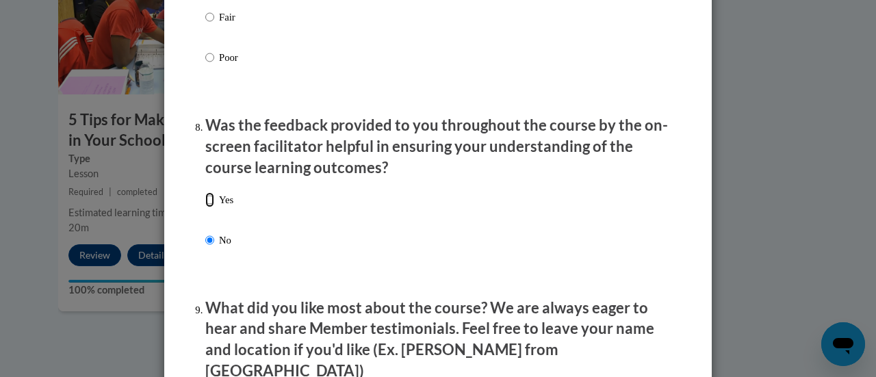
click at [205, 207] on input "Yes" at bounding box center [209, 199] width 9 height 15
radio input "true"
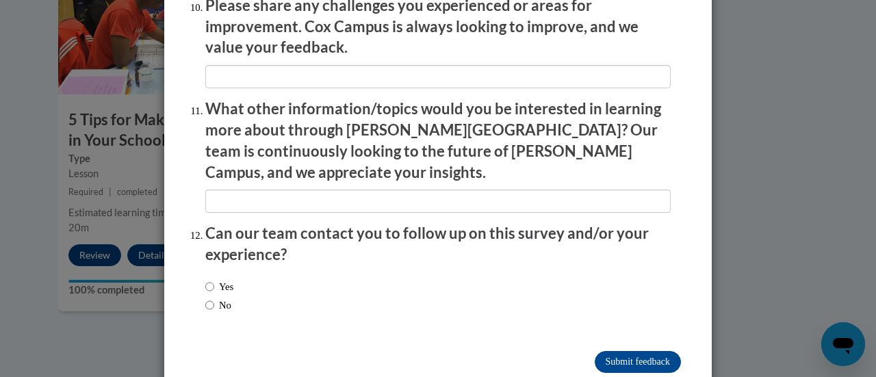
scroll to position [2469, 0]
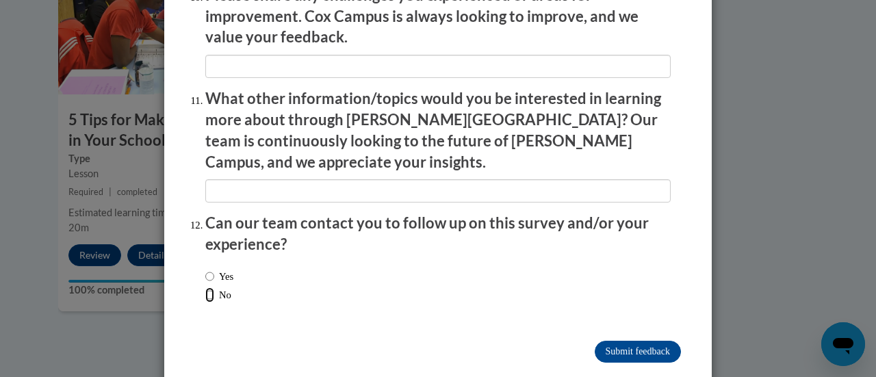
click at [205, 288] on input "No" at bounding box center [209, 295] width 9 height 15
radio input "true"
click at [648, 341] on input "Submit feedback" at bounding box center [638, 352] width 86 height 22
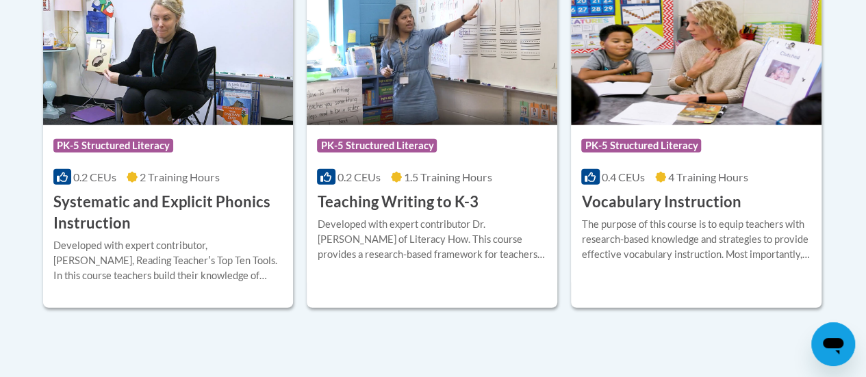
scroll to position [1688, 0]
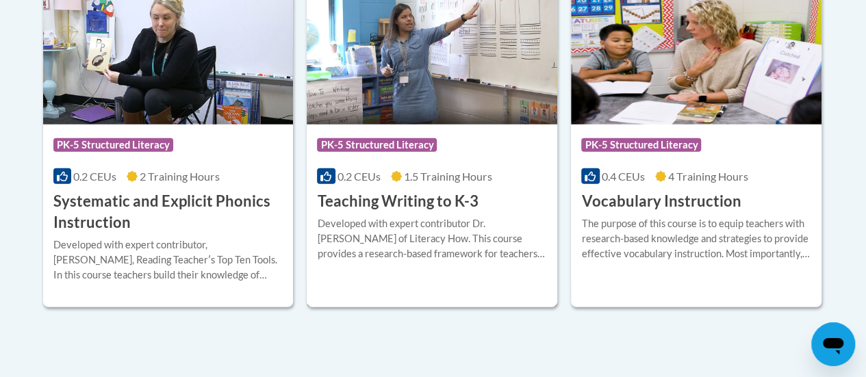
click at [404, 179] on div "0.2 CEUs 1.5 Training Hours" at bounding box center [432, 176] width 230 height 15
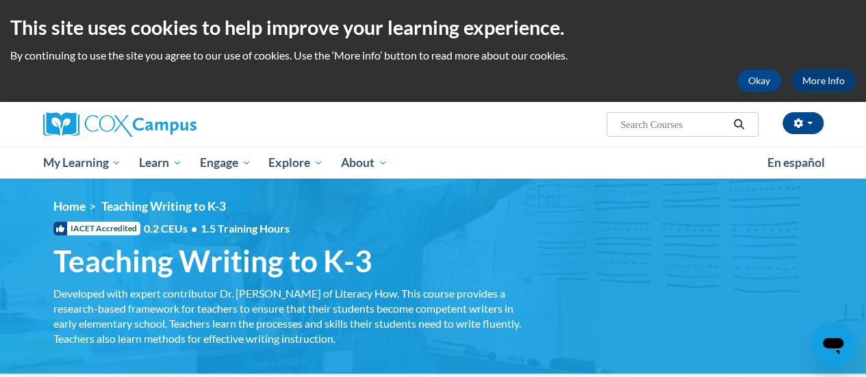
scroll to position [204, 0]
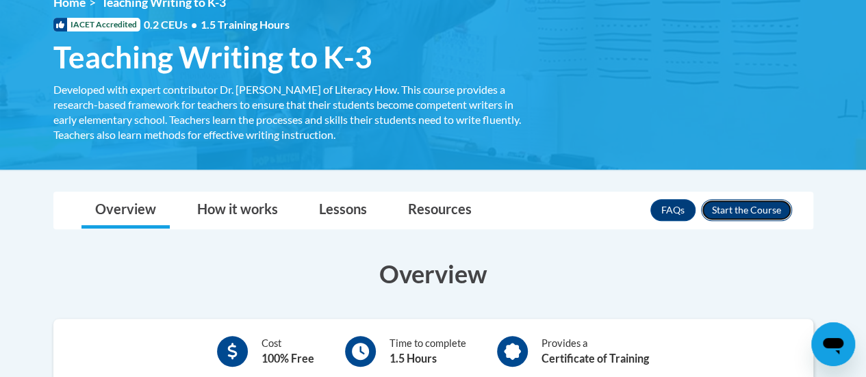
click at [768, 211] on button "Enroll" at bounding box center [746, 210] width 91 height 22
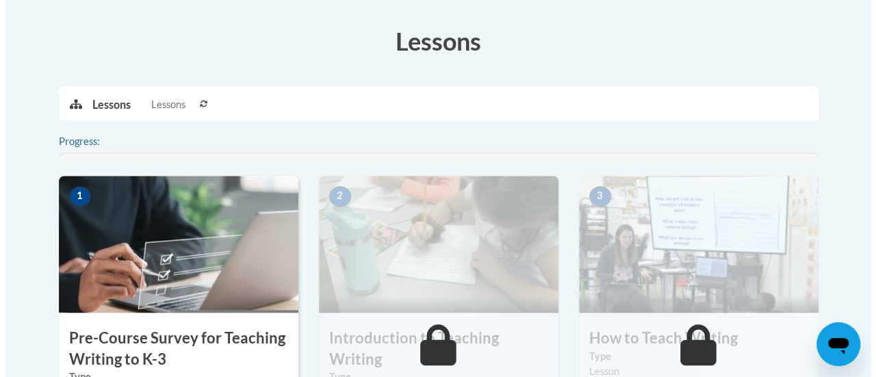
scroll to position [382, 0]
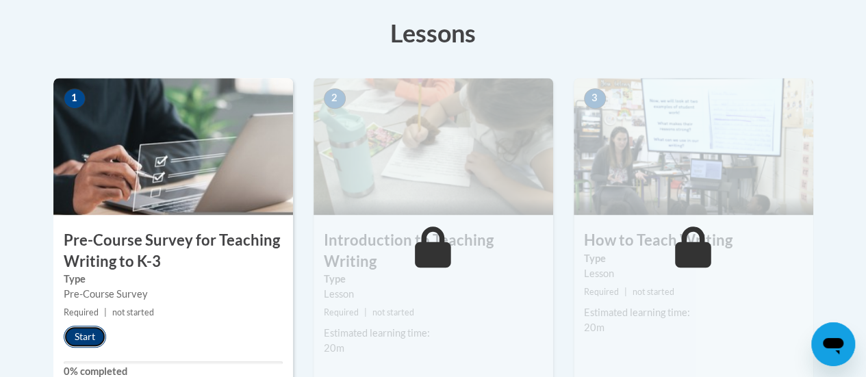
click at [80, 326] on button "Start" at bounding box center [85, 337] width 42 height 22
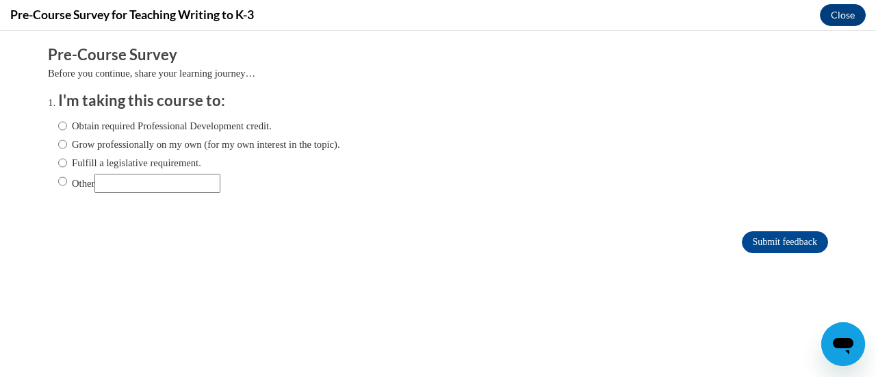
scroll to position [0, 0]
click at [58, 124] on input "Obtain required Professional Development credit." at bounding box center [62, 125] width 9 height 15
radio input "true"
click at [780, 247] on input "Submit feedback" at bounding box center [785, 242] width 86 height 22
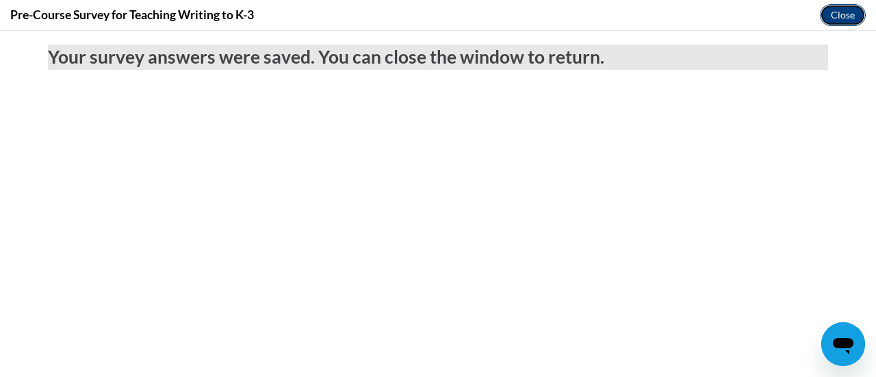
click at [832, 11] on button "Close" at bounding box center [843, 15] width 46 height 22
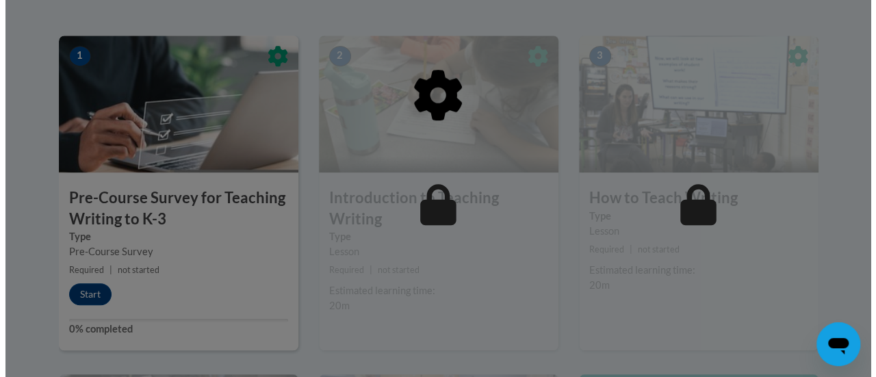
scroll to position [431, 0]
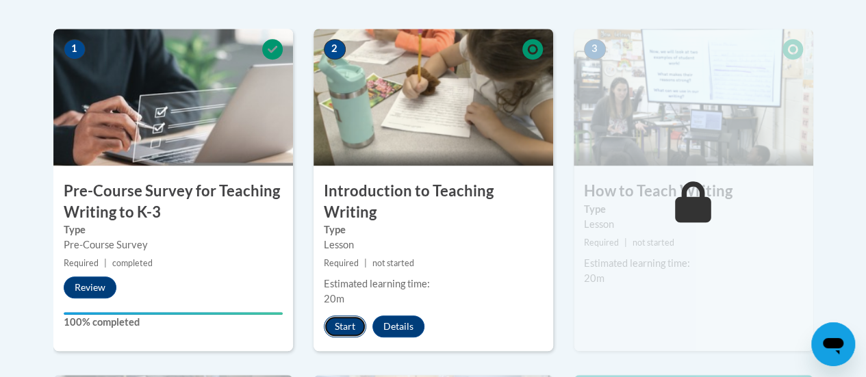
click at [340, 329] on button "Start" at bounding box center [345, 327] width 42 height 22
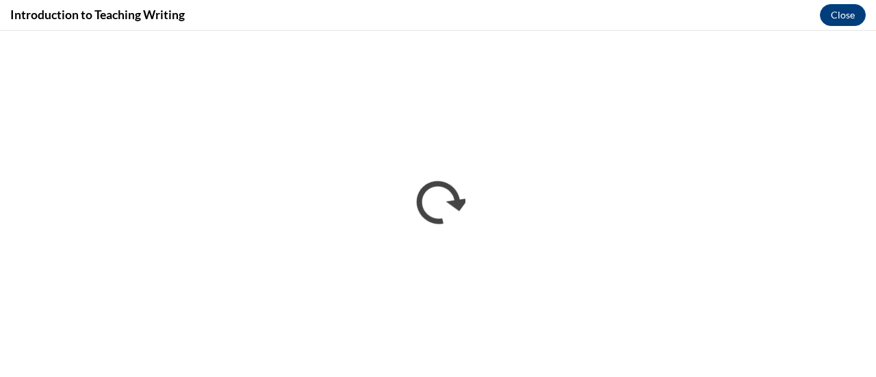
scroll to position [0, 0]
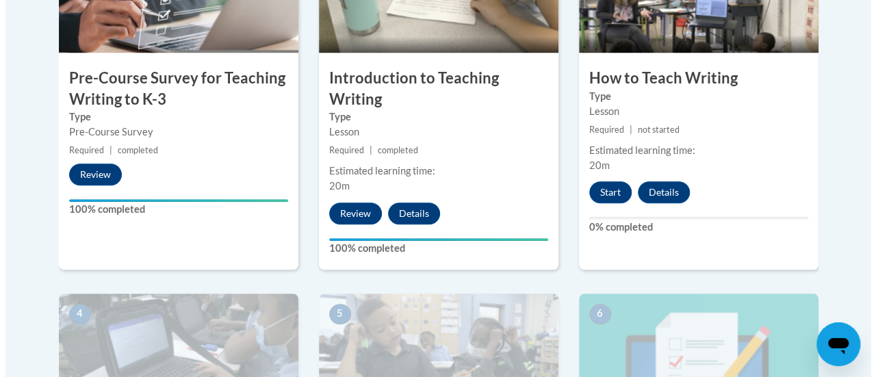
scroll to position [550, 0]
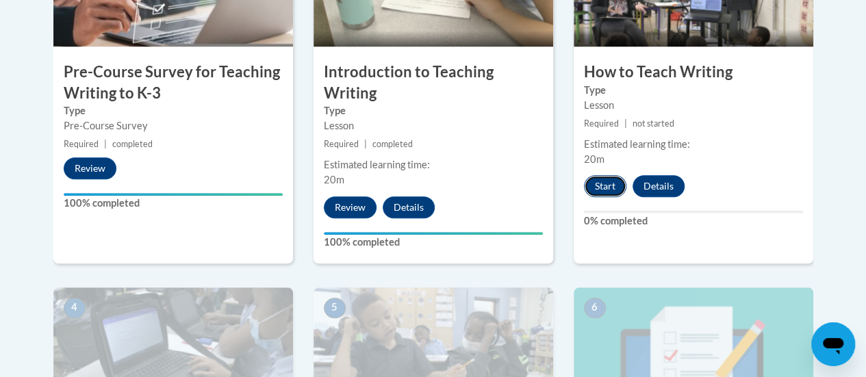
click at [605, 186] on button "Start" at bounding box center [605, 186] width 42 height 22
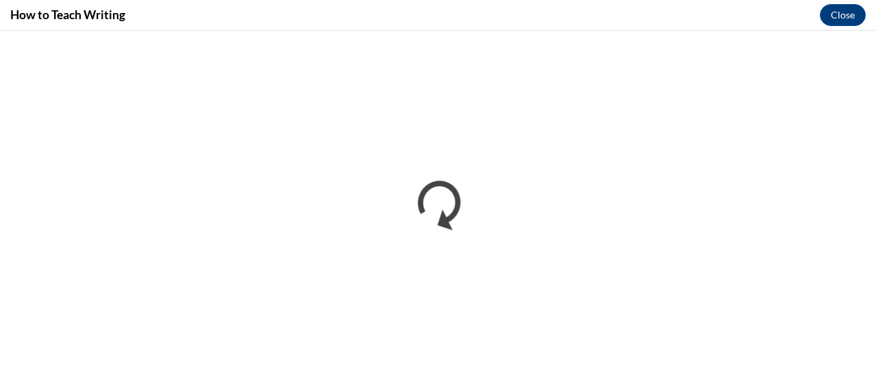
scroll to position [0, 0]
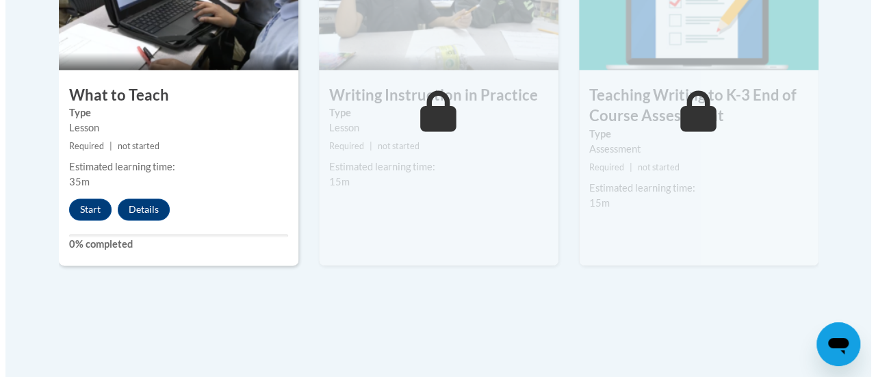
scroll to position [908, 0]
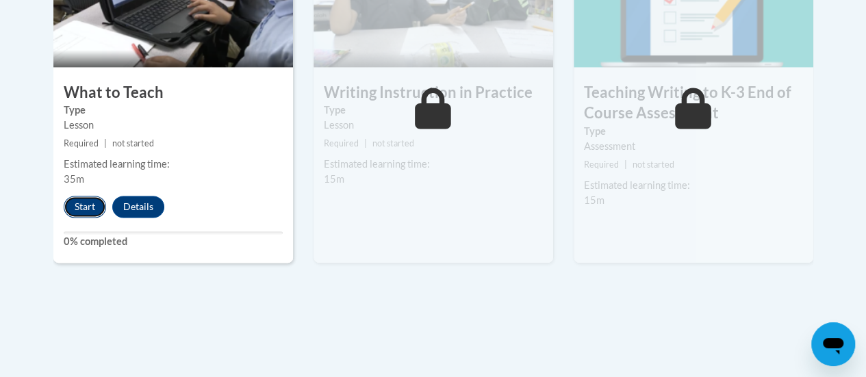
click at [88, 209] on button "Start" at bounding box center [85, 207] width 42 height 22
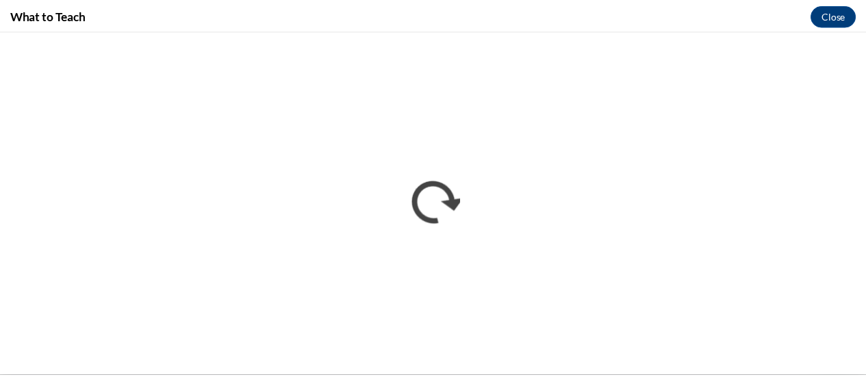
scroll to position [0, 0]
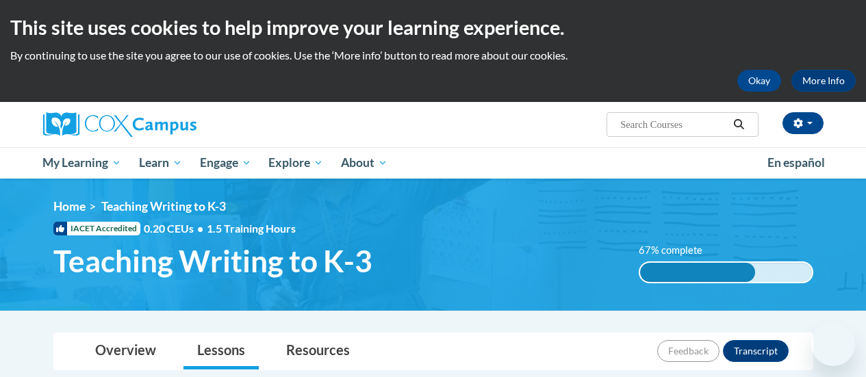
click at [760, 219] on div "<en>My Learning</en><fr>New fr_My Learning</fr><it>New it_My Learning</it><de>N…" at bounding box center [433, 244] width 801 height 91
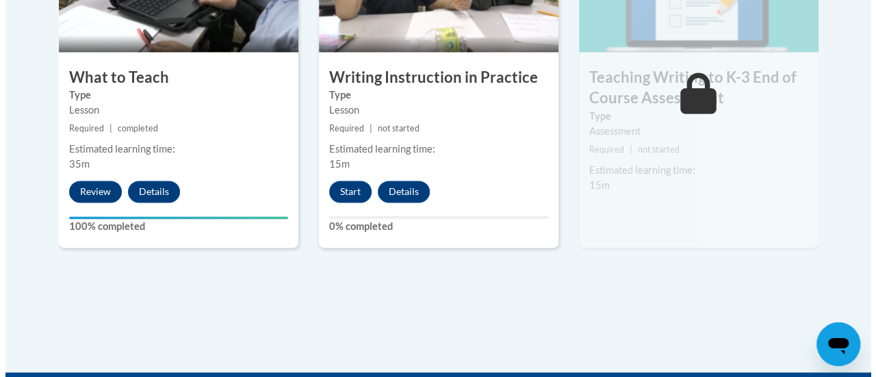
scroll to position [899, 0]
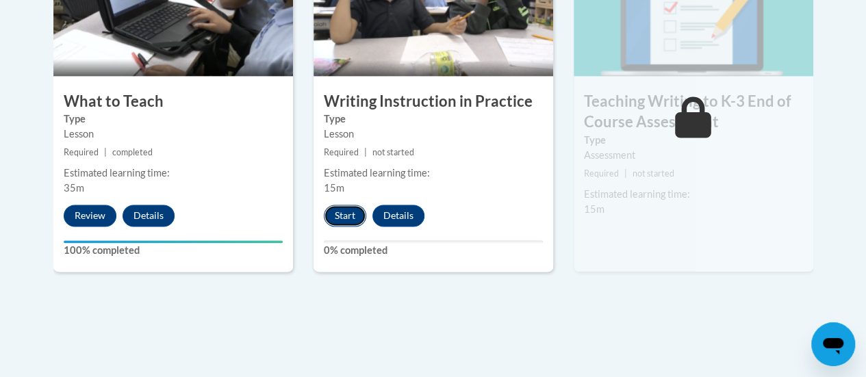
click at [337, 219] on button "Start" at bounding box center [345, 216] width 42 height 22
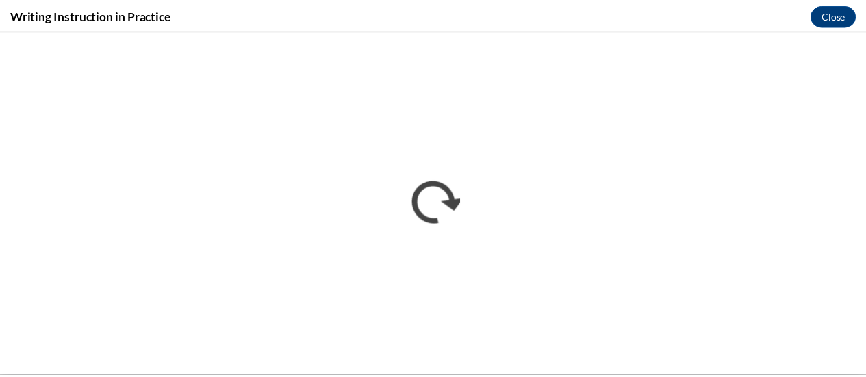
scroll to position [0, 0]
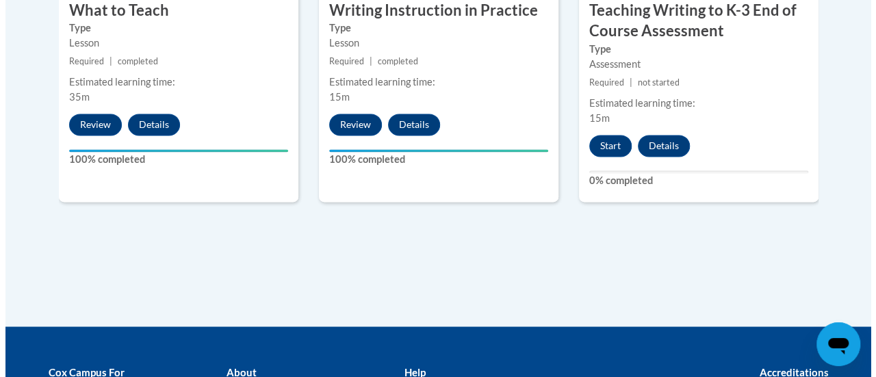
scroll to position [991, 0]
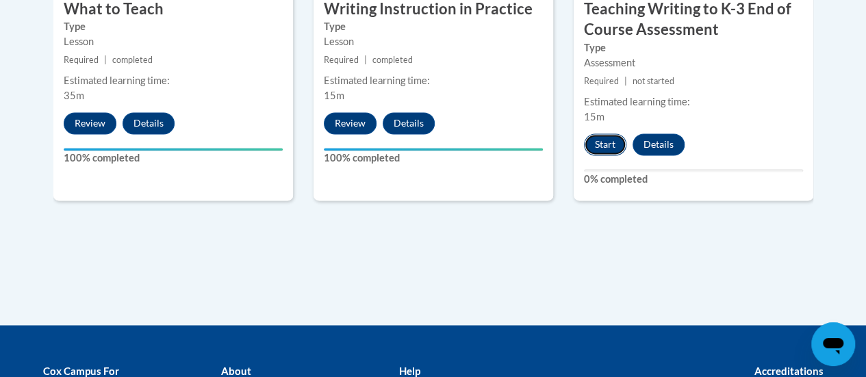
click at [602, 144] on button "Start" at bounding box center [605, 144] width 42 height 22
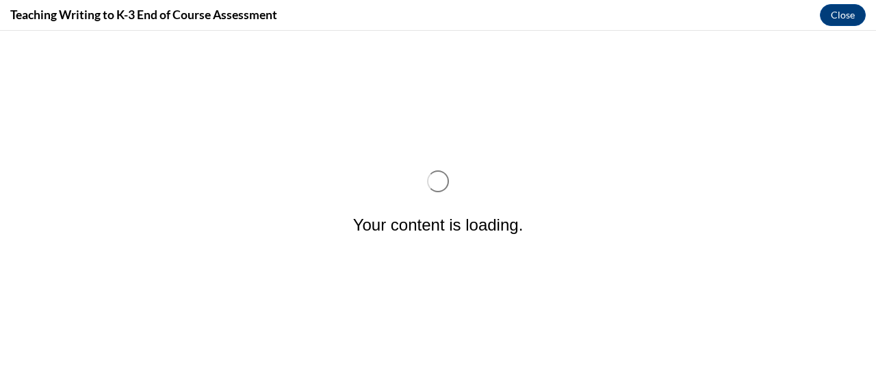
scroll to position [0, 0]
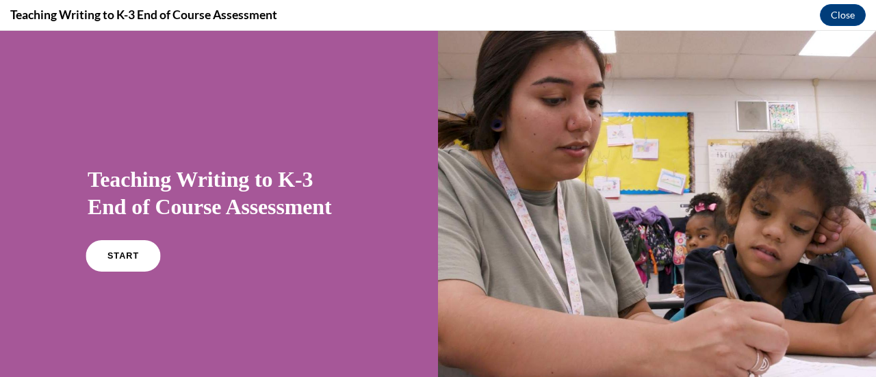
click at [129, 266] on link "START" at bounding box center [123, 255] width 75 height 31
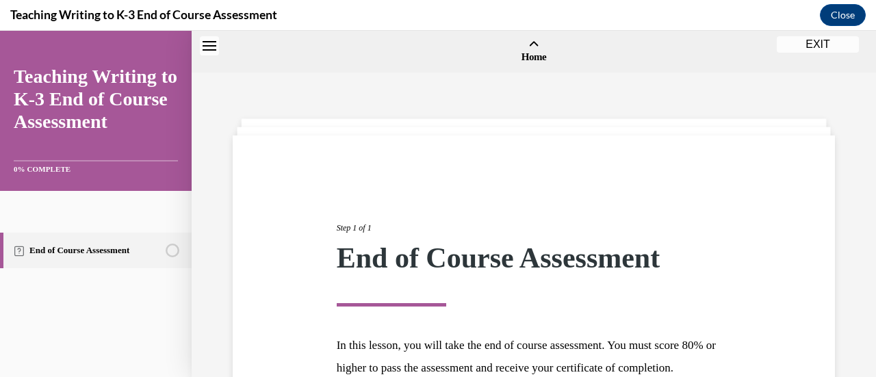
scroll to position [42, 0]
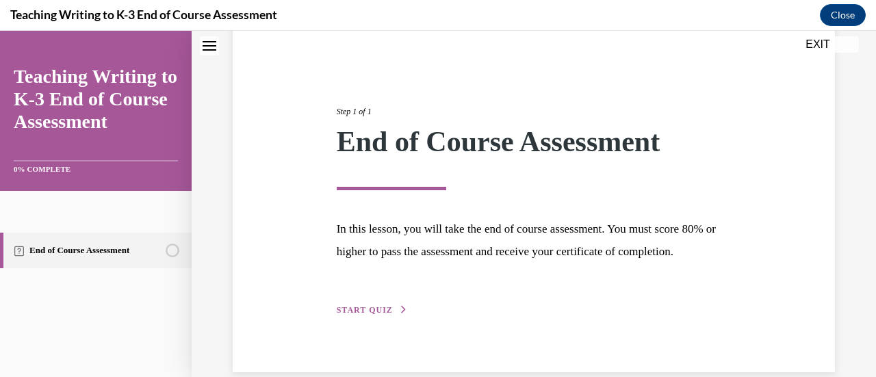
click at [352, 315] on span "START QUIZ" at bounding box center [365, 310] width 56 height 10
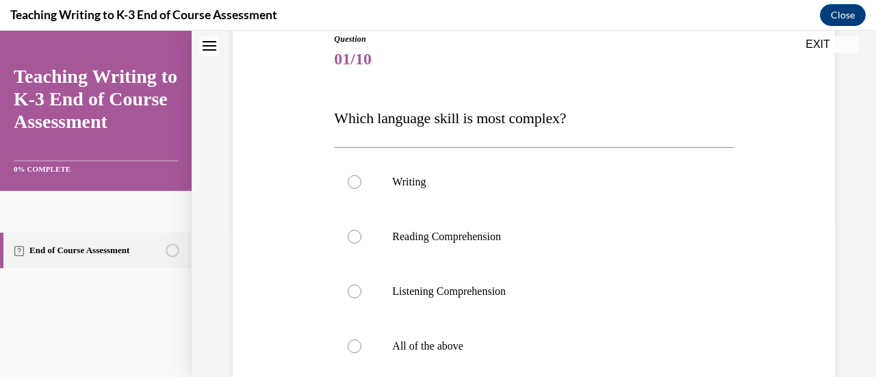
scroll to position [166, 0]
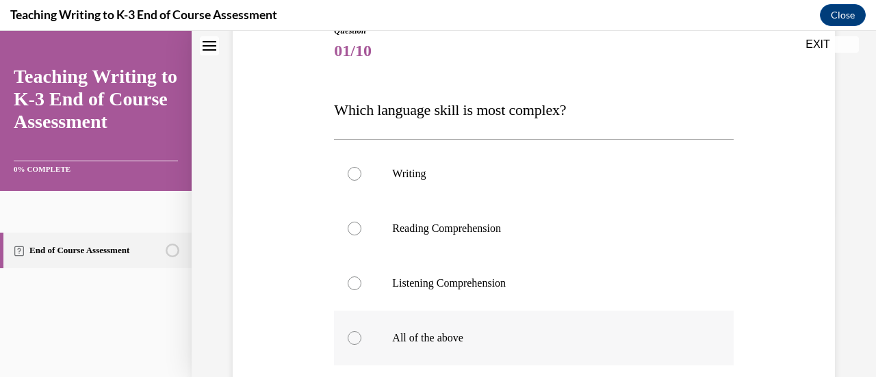
click at [409, 352] on label "All of the above" at bounding box center [533, 338] width 399 height 55
click at [361, 345] on input "All of the above" at bounding box center [355, 338] width 14 height 14
radio input "true"
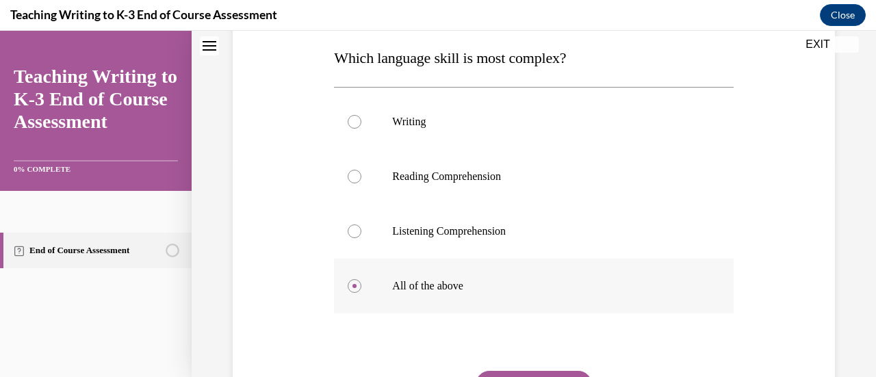
scroll to position [246, 0]
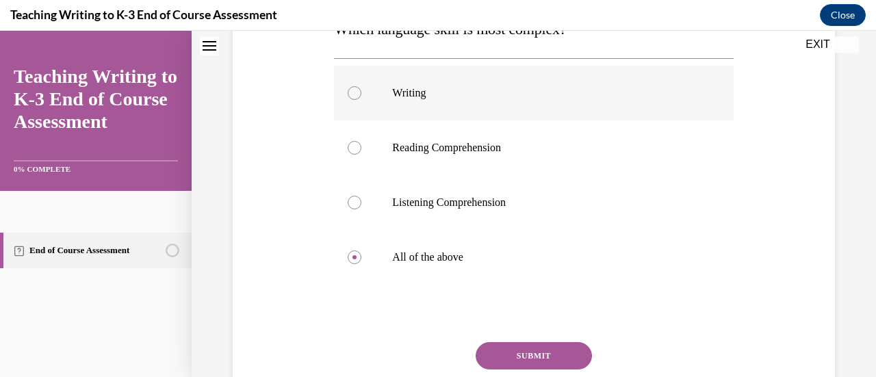
click at [460, 105] on label "Writing" at bounding box center [533, 93] width 399 height 55
click at [361, 100] on input "Writing" at bounding box center [355, 93] width 14 height 14
radio input "true"
click at [550, 359] on button "SUBMIT" at bounding box center [534, 355] width 116 height 27
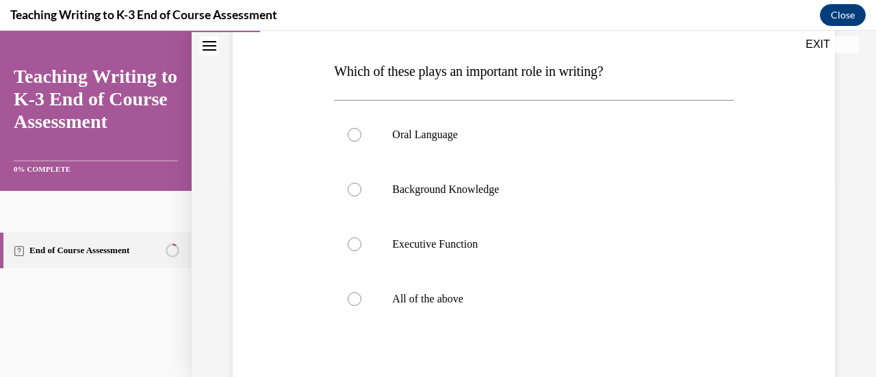
scroll to position [207, 0]
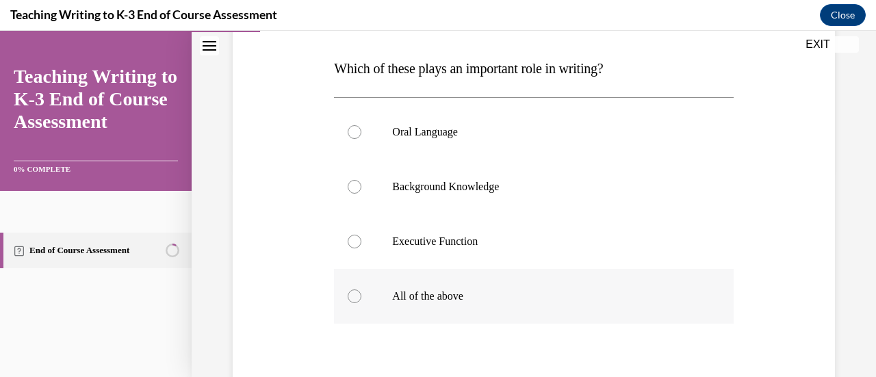
click at [513, 297] on p "All of the above" at bounding box center [545, 297] width 307 height 14
click at [361, 297] on input "All of the above" at bounding box center [355, 297] width 14 height 14
radio input "true"
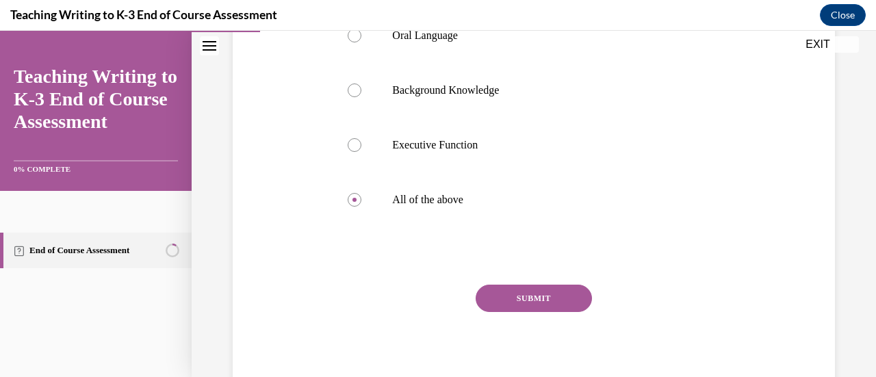
click at [552, 299] on button "SUBMIT" at bounding box center [534, 298] width 116 height 27
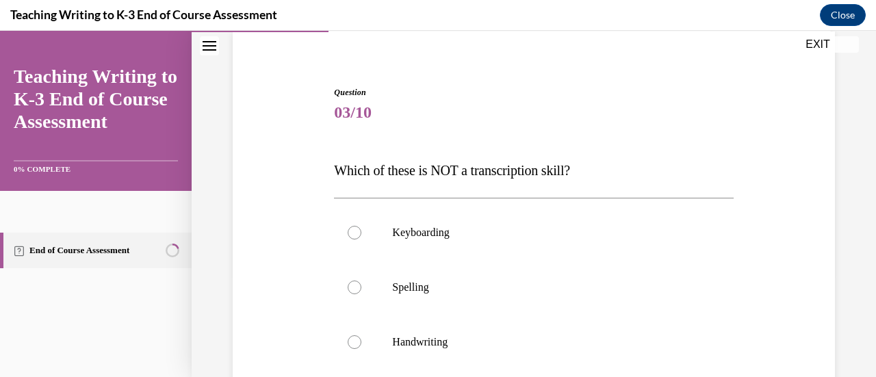
scroll to position [110, 0]
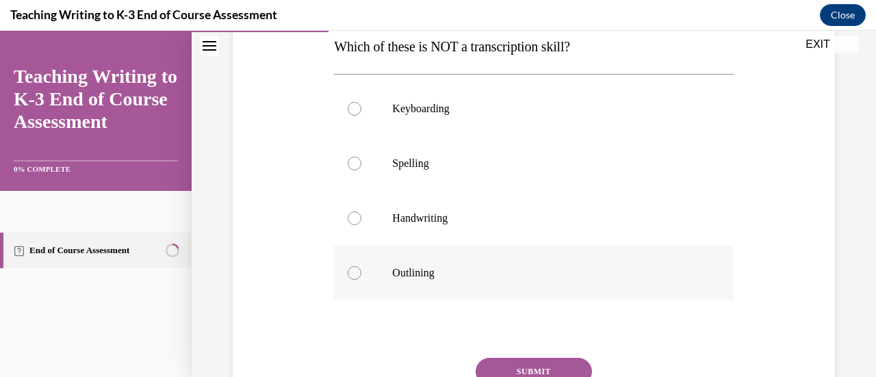
click at [486, 290] on label "Outlining" at bounding box center [533, 273] width 399 height 55
click at [361, 280] on input "Outlining" at bounding box center [355, 273] width 14 height 14
radio input "true"
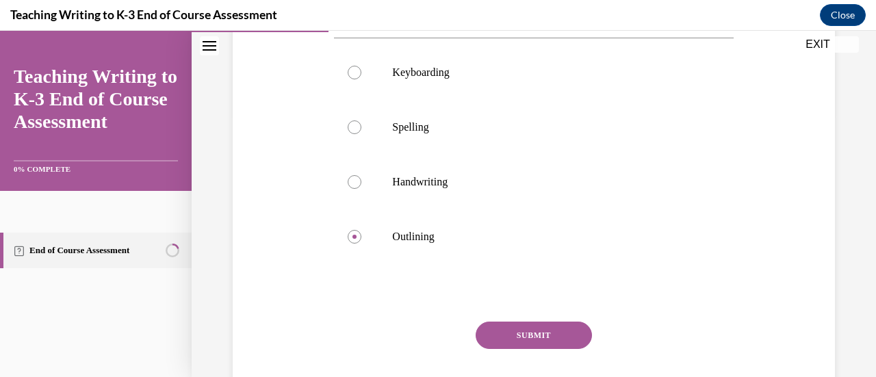
click at [553, 340] on button "SUBMIT" at bounding box center [534, 335] width 116 height 27
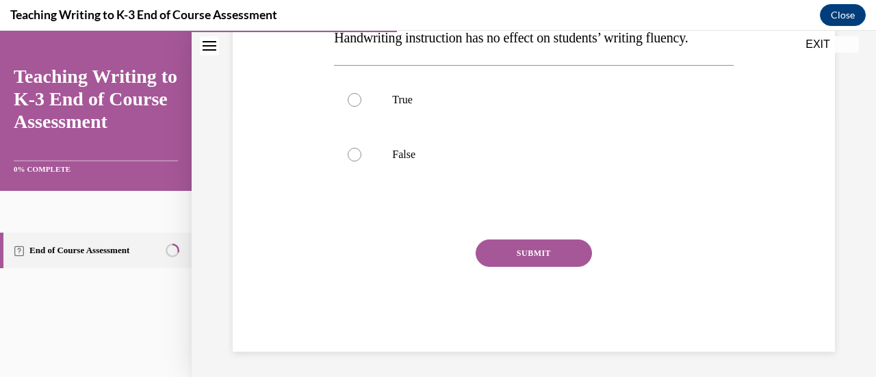
scroll to position [42, 0]
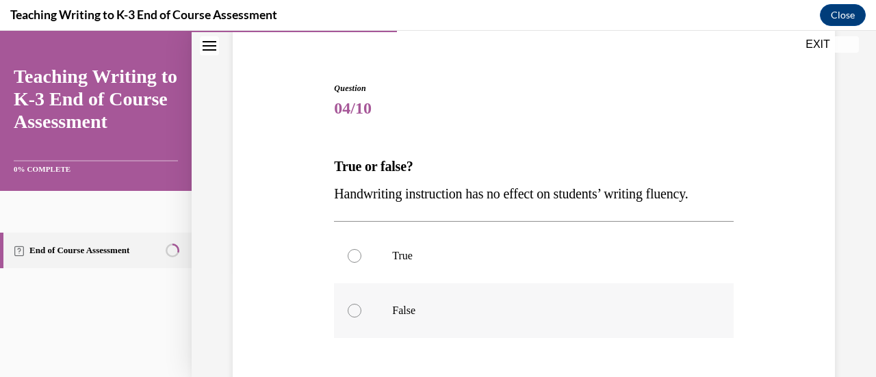
click at [470, 315] on p "False" at bounding box center [545, 311] width 307 height 14
click at [361, 315] on input "False" at bounding box center [355, 311] width 14 height 14
radio input "true"
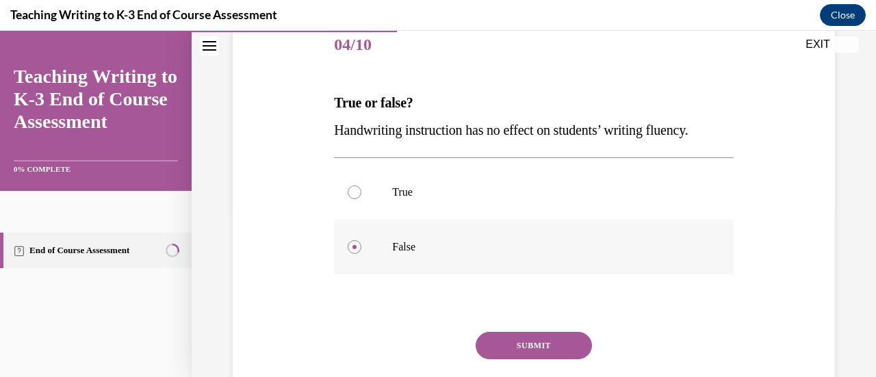
scroll to position [225, 0]
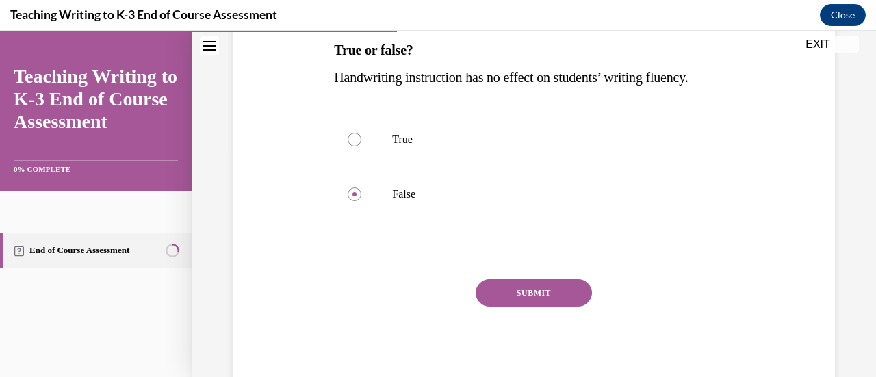
click at [544, 302] on button "SUBMIT" at bounding box center [534, 292] width 116 height 27
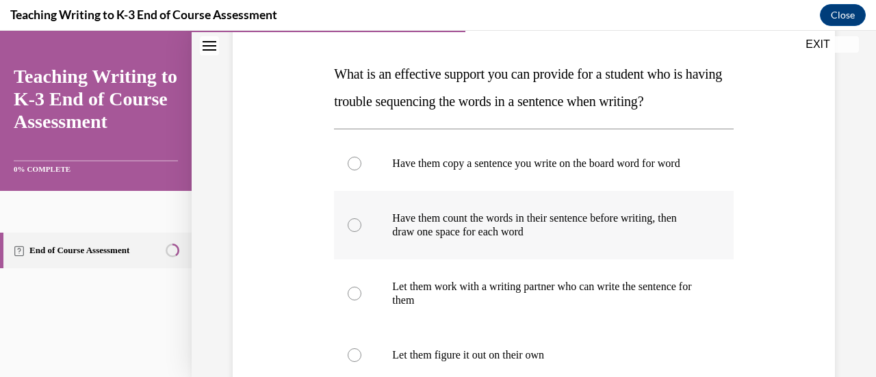
click at [641, 237] on p "Have them count the words in their sentence before writing, then draw one space…" at bounding box center [545, 225] width 307 height 27
click at [361, 232] on input "Have them count the words in their sentence before writing, then draw one space…" at bounding box center [355, 225] width 14 height 14
radio input "true"
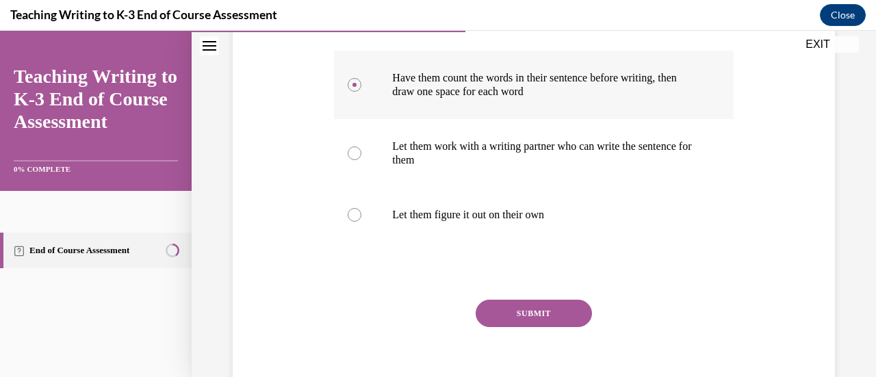
scroll to position [342, 0]
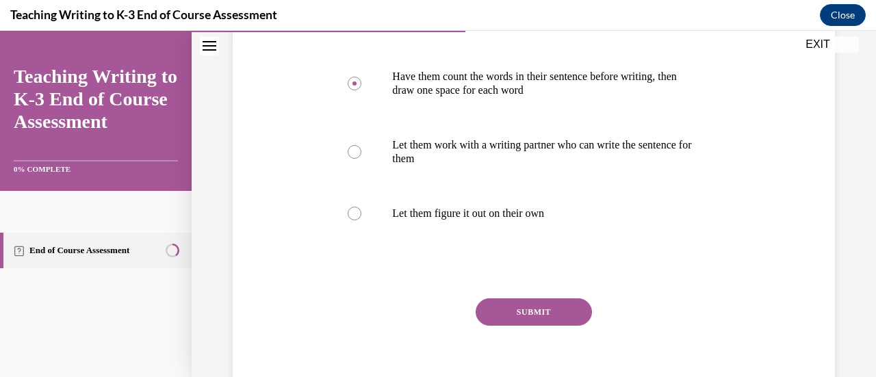
click at [553, 338] on div "SUBMIT NEXT" at bounding box center [533, 354] width 399 height 112
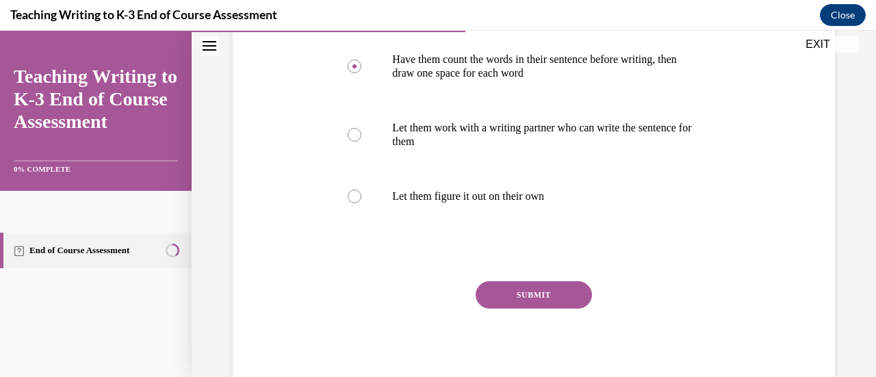
scroll to position [363, 0]
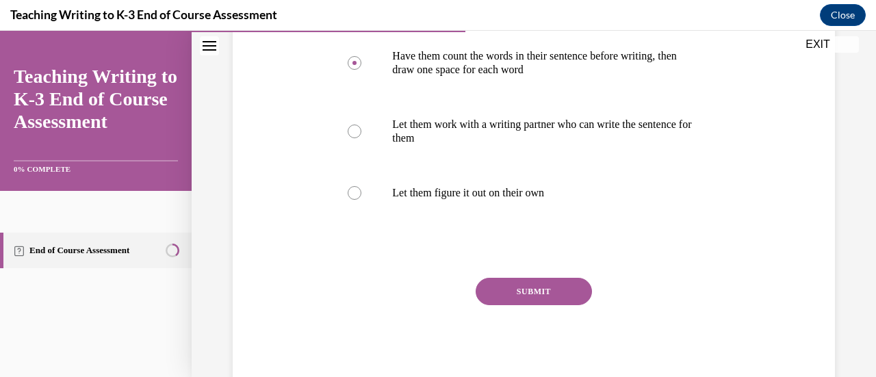
click at [561, 318] on div "SUBMIT NEXT" at bounding box center [533, 334] width 399 height 112
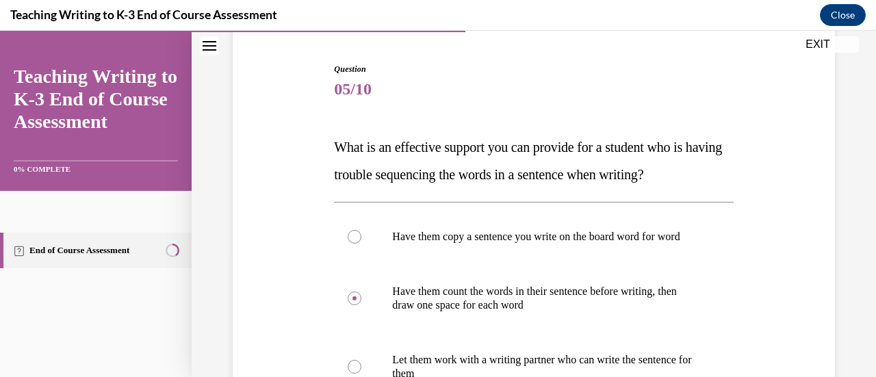
scroll to position [176, 0]
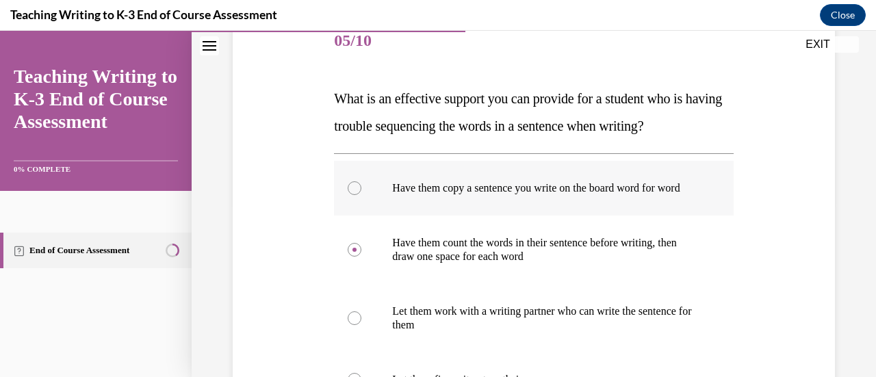
click at [356, 207] on label "Have them copy a sentence you write on the board word for word" at bounding box center [533, 188] width 399 height 55
click at [356, 195] on input "Have them copy a sentence you write on the board word for word" at bounding box center [355, 188] width 14 height 14
radio input "true"
click at [358, 270] on label "Have them count the words in their sentence before writing, then draw one space…" at bounding box center [533, 250] width 399 height 68
click at [358, 257] on input "Have them count the words in their sentence before writing, then draw one space…" at bounding box center [355, 250] width 14 height 14
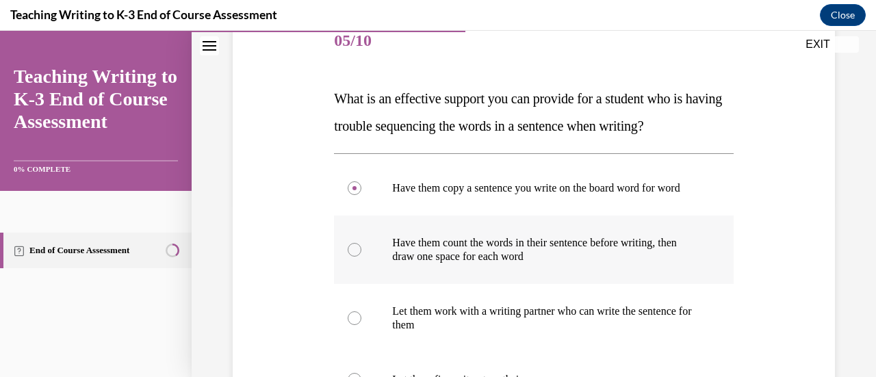
radio input "true"
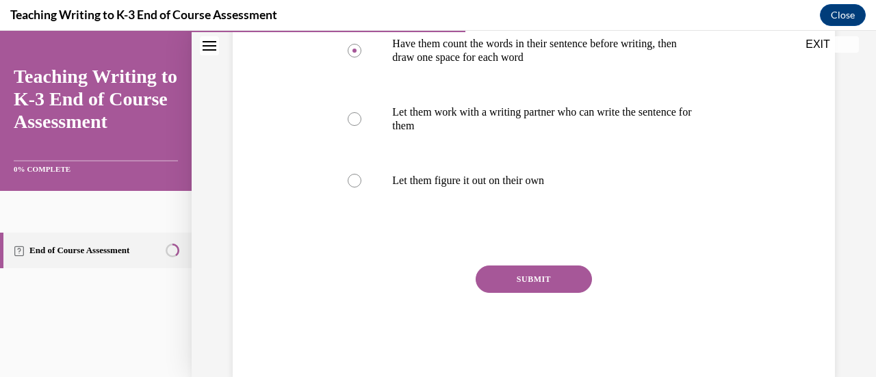
click at [552, 293] on button "SUBMIT" at bounding box center [534, 279] width 116 height 27
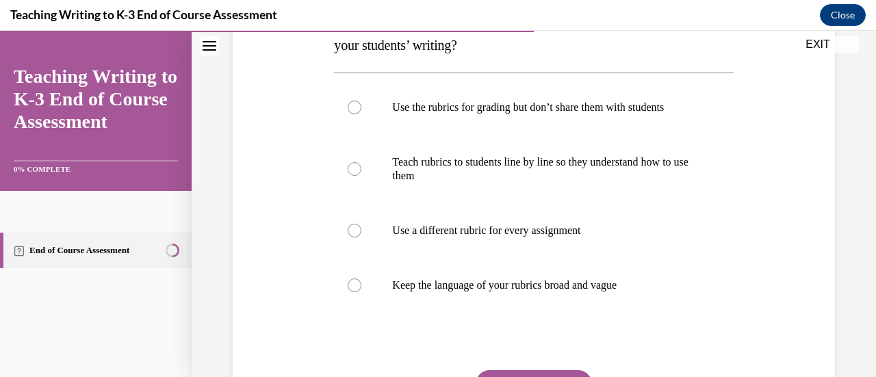
scroll to position [256, 0]
click at [661, 173] on p "Teach rubrics to students line by line so they understand how to use them" at bounding box center [545, 169] width 307 height 27
click at [361, 173] on input "Teach rubrics to students line by line so they understand how to use them" at bounding box center [355, 170] width 14 height 14
radio input "true"
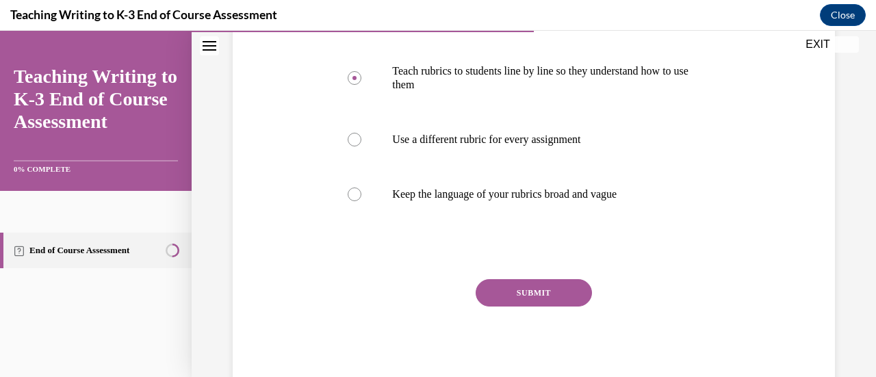
click at [556, 298] on button "SUBMIT" at bounding box center [534, 292] width 116 height 27
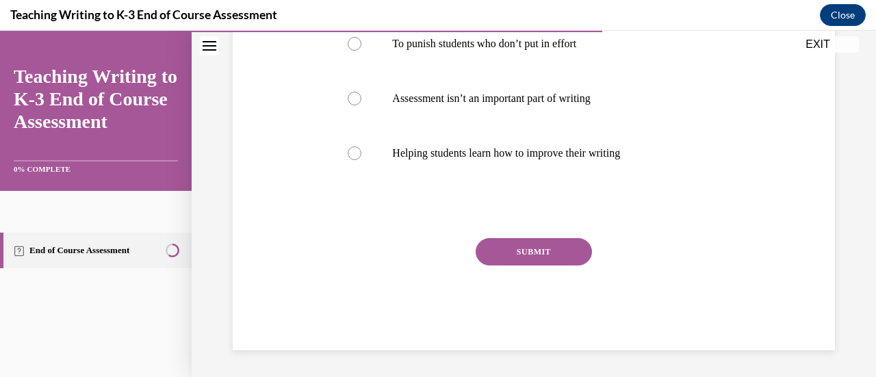
scroll to position [42, 0]
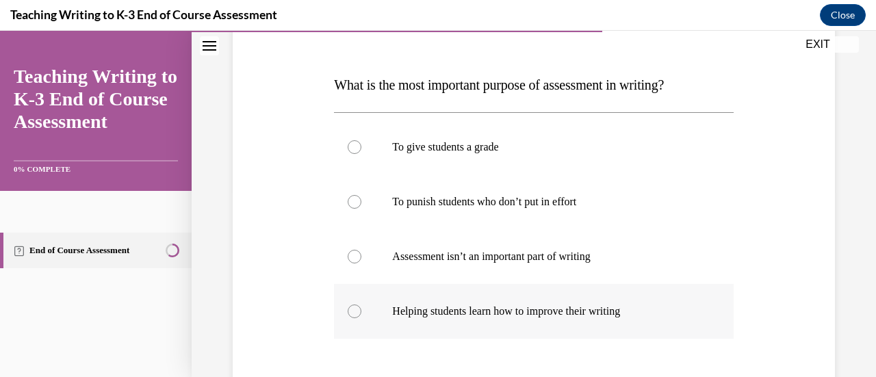
click at [631, 315] on p "Helping students learn how to improve their writing" at bounding box center [545, 312] width 307 height 14
click at [361, 315] on input "Helping students learn how to improve their writing" at bounding box center [355, 312] width 14 height 14
radio input "true"
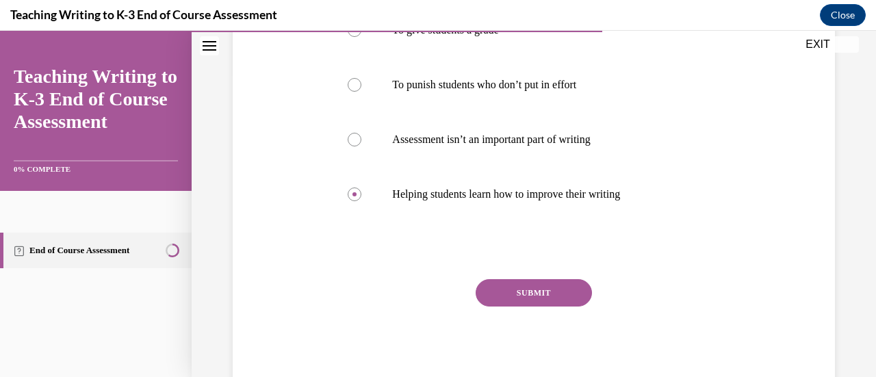
click at [542, 304] on button "SUBMIT" at bounding box center [534, 292] width 116 height 27
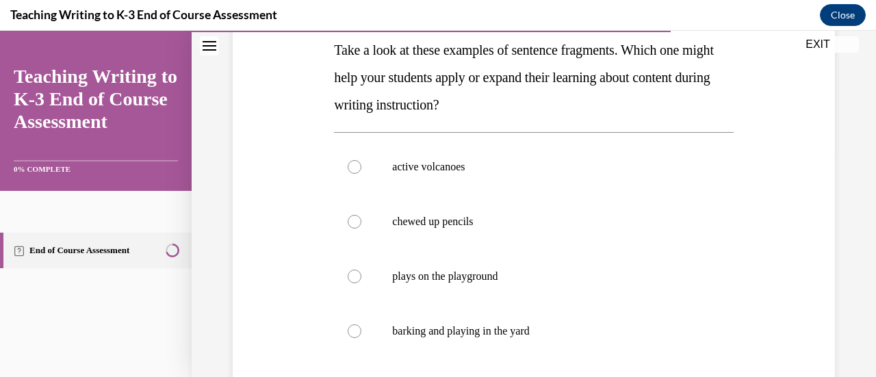
scroll to position [224, 0]
click at [615, 173] on p "active volcanoes" at bounding box center [545, 168] width 307 height 14
click at [361, 173] on input "active volcanoes" at bounding box center [355, 168] width 14 height 14
radio input "true"
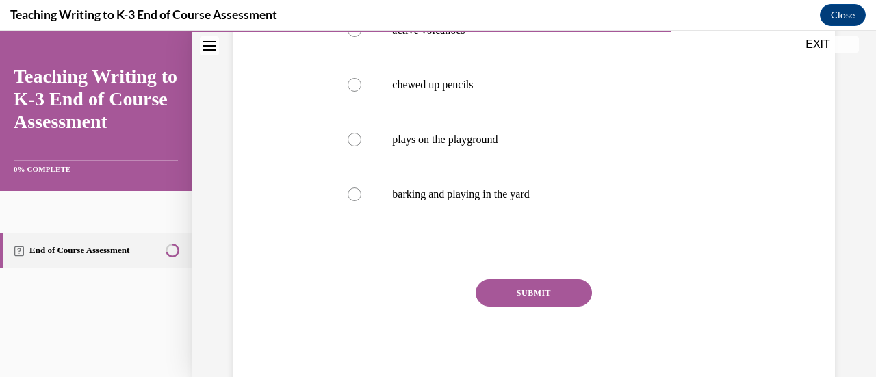
click at [563, 303] on button "SUBMIT" at bounding box center [534, 292] width 116 height 27
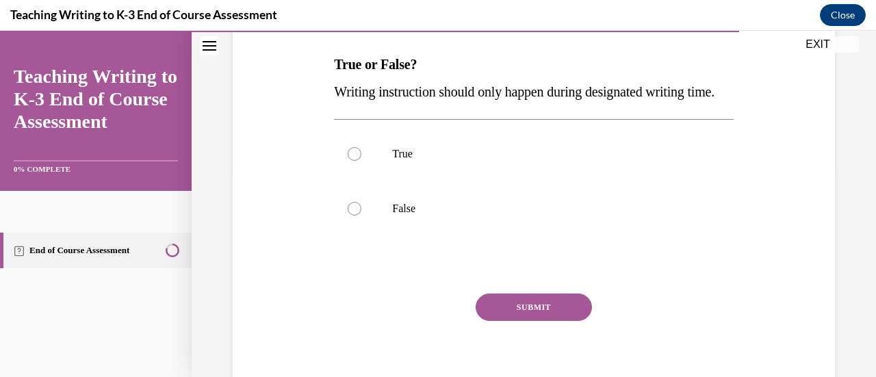
scroll to position [213, 0]
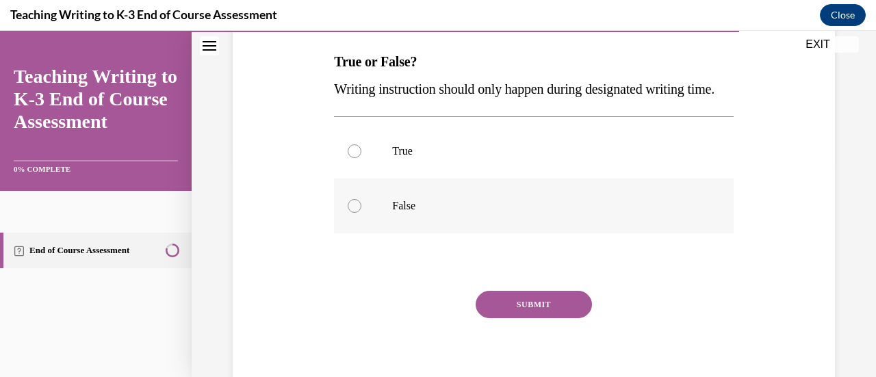
click at [390, 233] on label "False" at bounding box center [533, 206] width 399 height 55
click at [361, 213] on input "False" at bounding box center [355, 206] width 14 height 14
radio input "true"
click at [556, 318] on button "SUBMIT" at bounding box center [534, 304] width 116 height 27
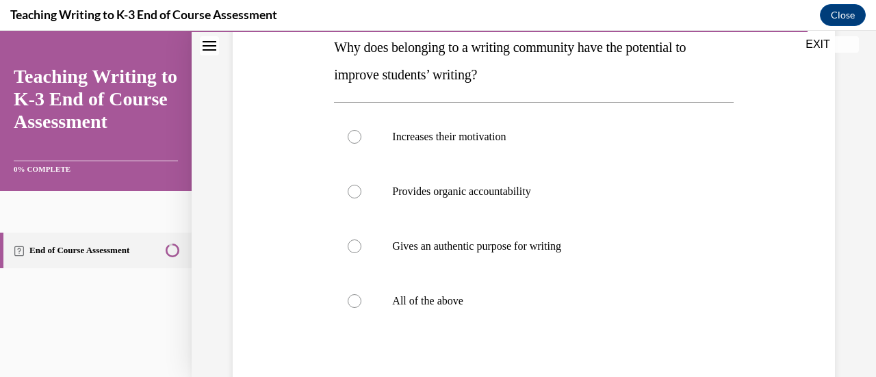
scroll to position [227, 0]
click at [490, 323] on label "All of the above" at bounding box center [533, 301] width 399 height 55
click at [361, 308] on input "All of the above" at bounding box center [355, 301] width 14 height 14
radio input "true"
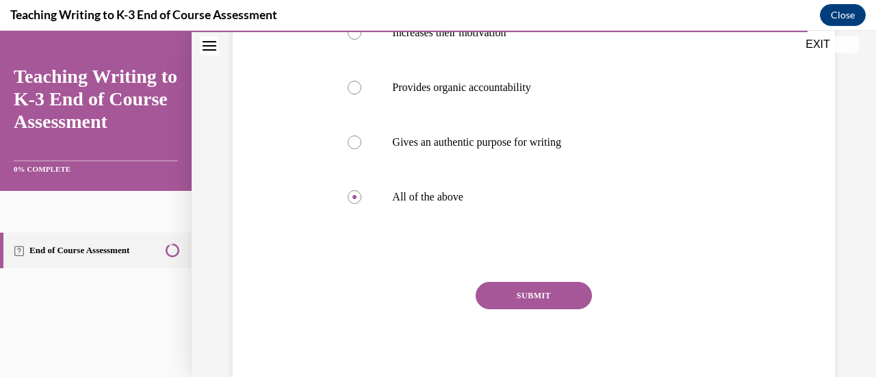
click at [552, 304] on button "SUBMIT" at bounding box center [534, 295] width 116 height 27
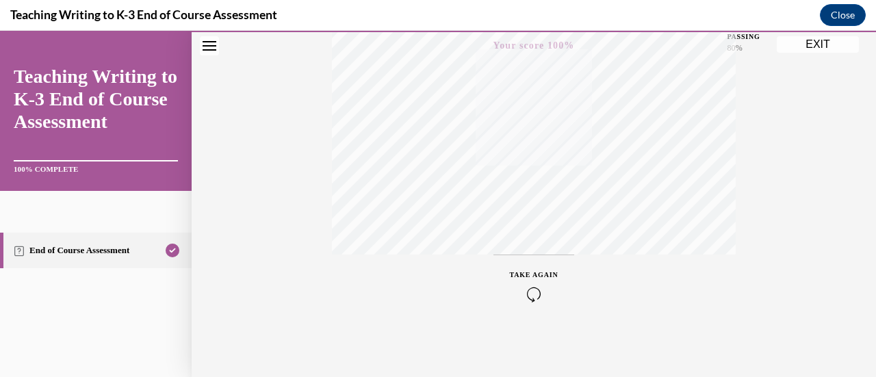
scroll to position [283, 0]
click at [816, 53] on div "Quiz Results PASSING 80% Your score 100% Passed PASSING 80% Your score Your sco…" at bounding box center [534, 120] width 685 height 659
click at [830, 48] on button "EXIT" at bounding box center [818, 44] width 82 height 16
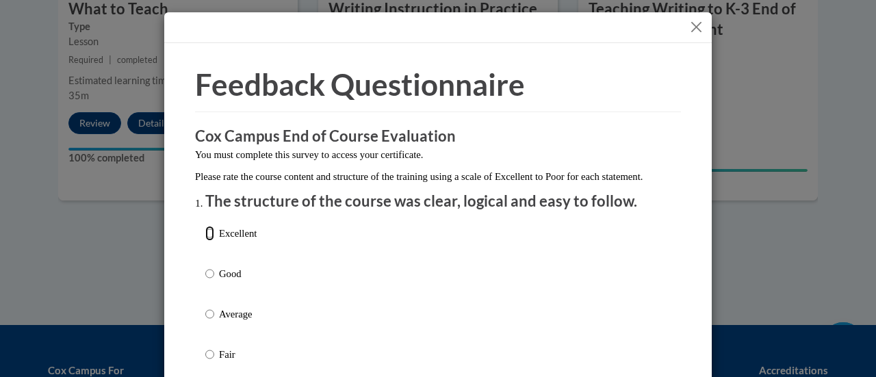
click at [205, 241] on input "Excellent" at bounding box center [209, 233] width 9 height 15
radio input "true"
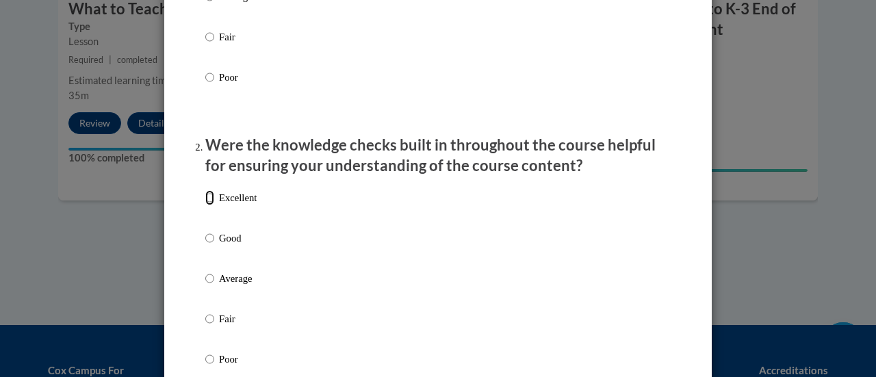
click at [205, 205] on input "Excellent" at bounding box center [209, 197] width 9 height 15
radio input "true"
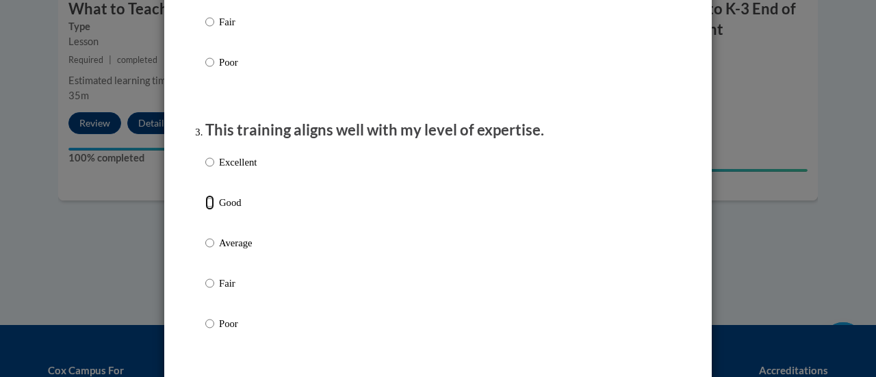
click at [207, 210] on input "Good" at bounding box center [209, 202] width 9 height 15
radio input "true"
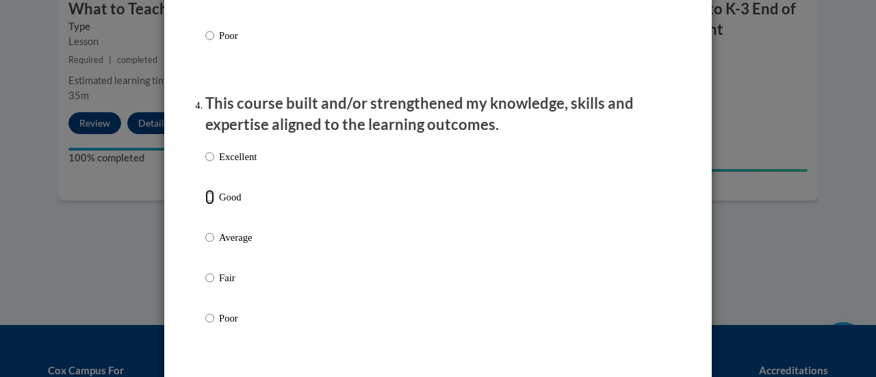
click at [207, 205] on input "Good" at bounding box center [209, 197] width 9 height 15
radio input "true"
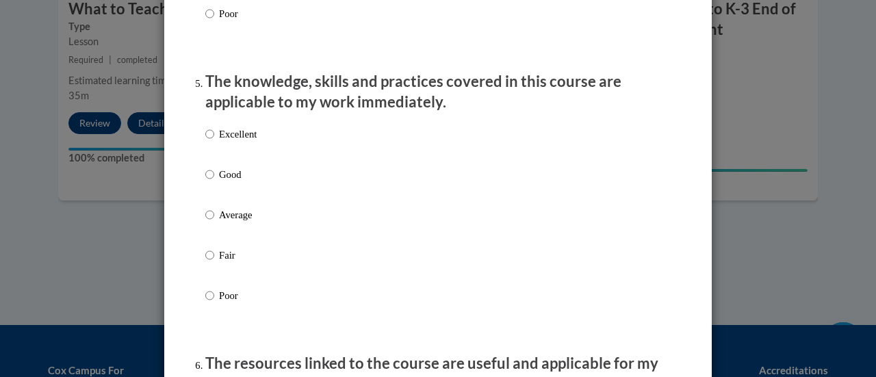
scroll to position [1212, 0]
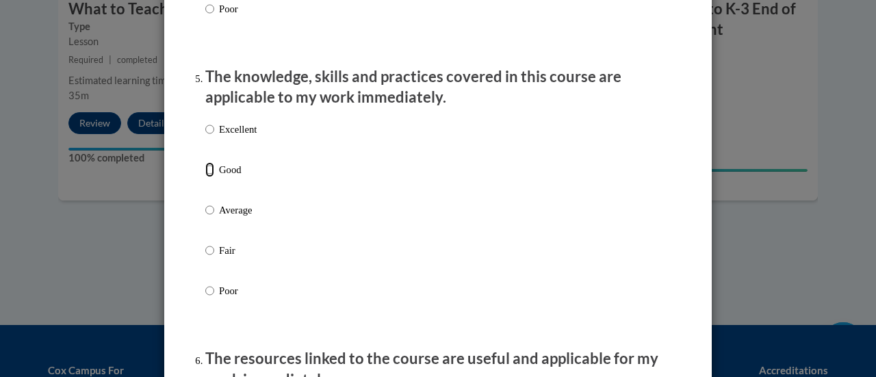
click at [205, 177] on input "Good" at bounding box center [209, 169] width 9 height 15
radio input "true"
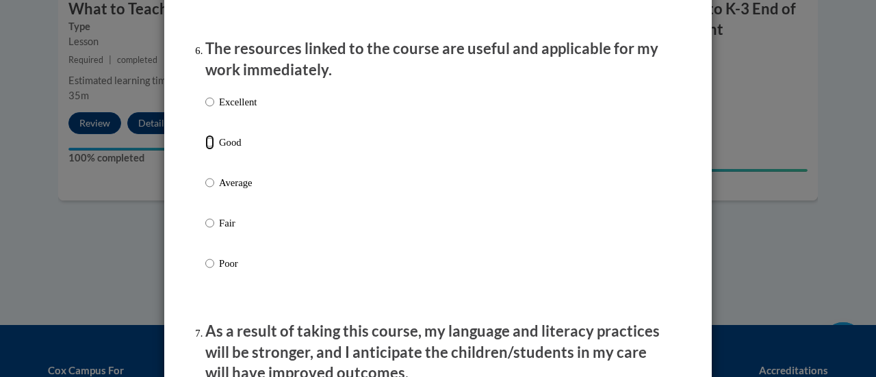
click at [205, 150] on input "Good" at bounding box center [209, 142] width 9 height 15
radio input "true"
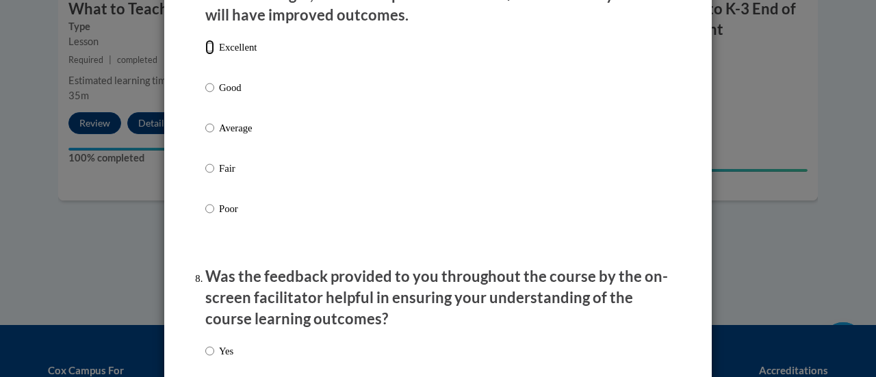
click at [207, 55] on input "Excellent" at bounding box center [209, 47] width 9 height 15
radio input "true"
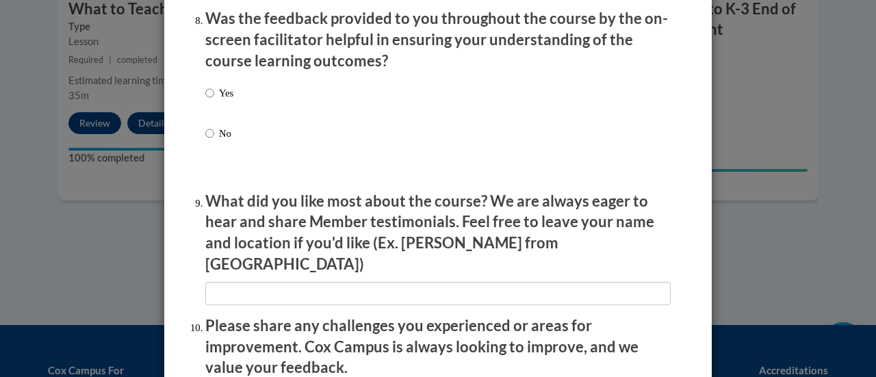
scroll to position [2145, 0]
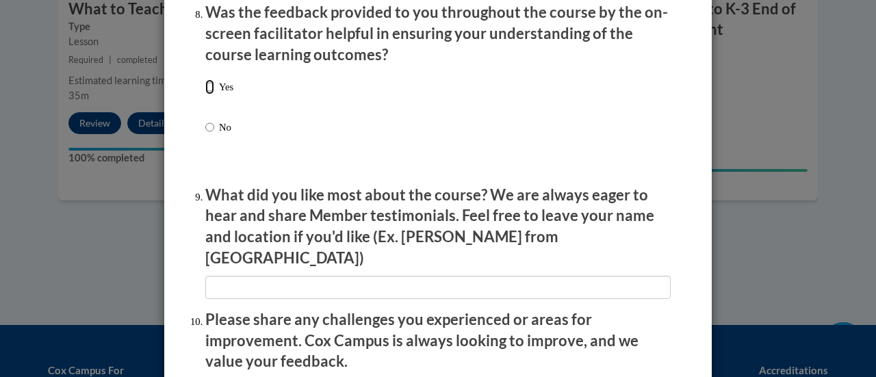
click at [205, 94] on input "Yes" at bounding box center [209, 86] width 9 height 15
radio input "true"
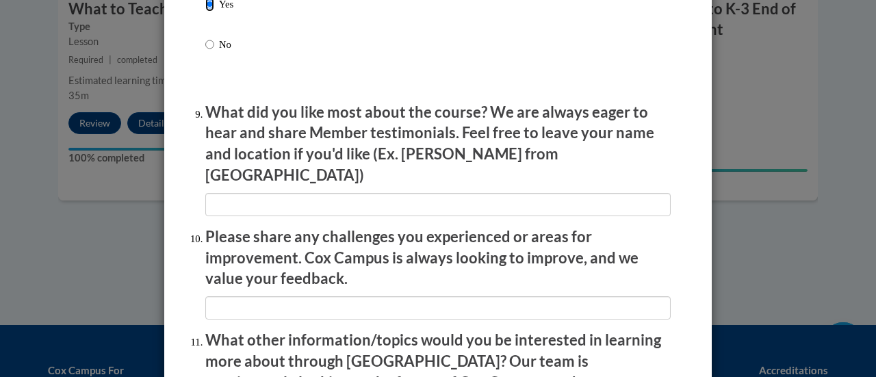
scroll to position [2469, 0]
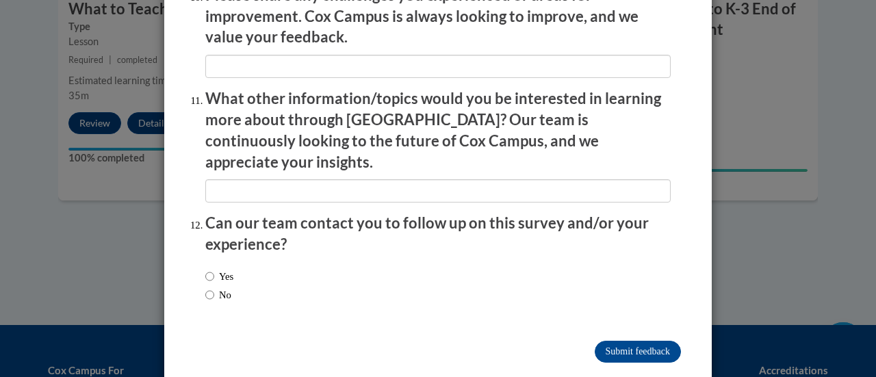
click at [220, 288] on label "No" at bounding box center [218, 295] width 26 height 15
click at [214, 288] on input "No" at bounding box center [209, 295] width 9 height 15
radio input "true"
click at [626, 341] on input "Submit feedback" at bounding box center [638, 352] width 86 height 22
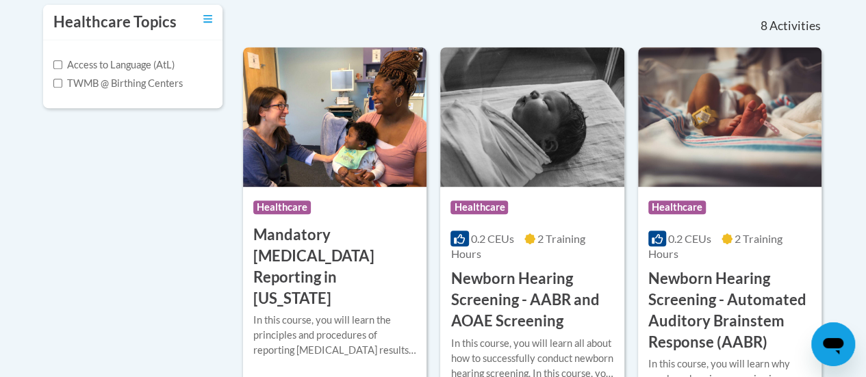
scroll to position [311, 0]
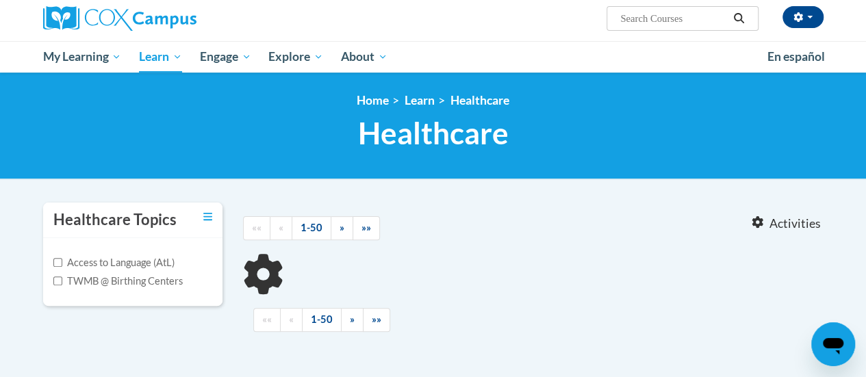
scroll to position [118, 0]
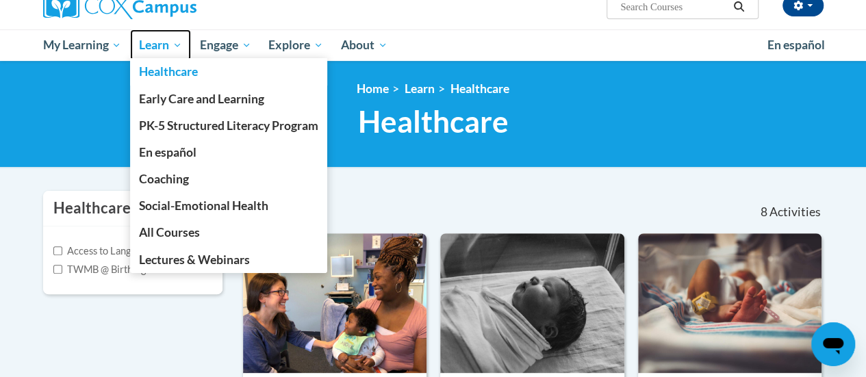
click at [179, 47] on span "Learn" at bounding box center [160, 45] width 43 height 16
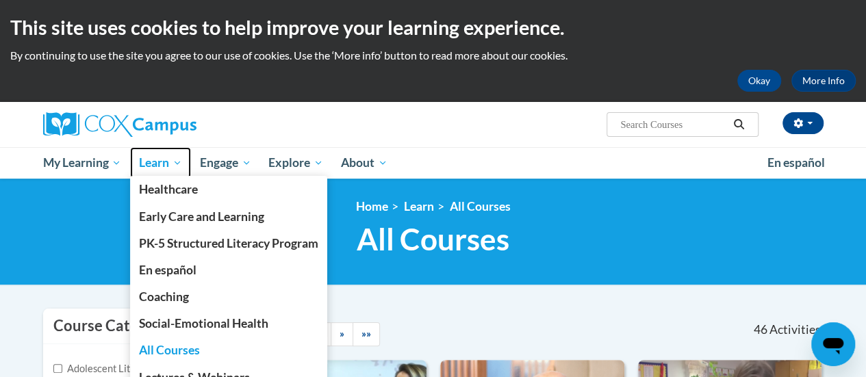
click at [184, 163] on link "Learn" at bounding box center [160, 162] width 61 height 31
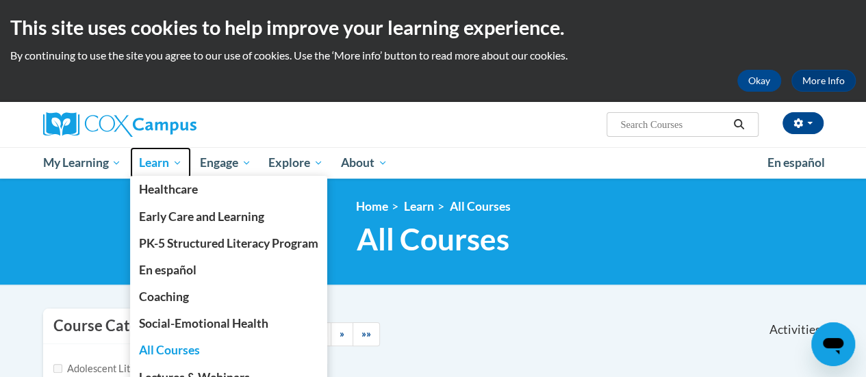
click at [173, 161] on span "Learn" at bounding box center [160, 163] width 43 height 16
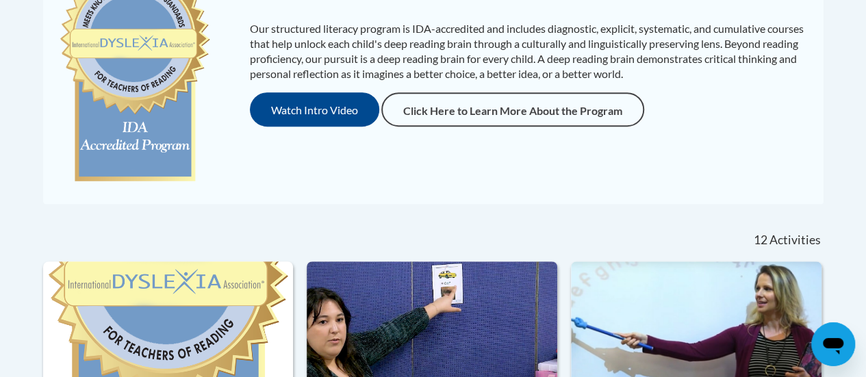
scroll to position [324, 0]
